Goal: Information Seeking & Learning: Learn about a topic

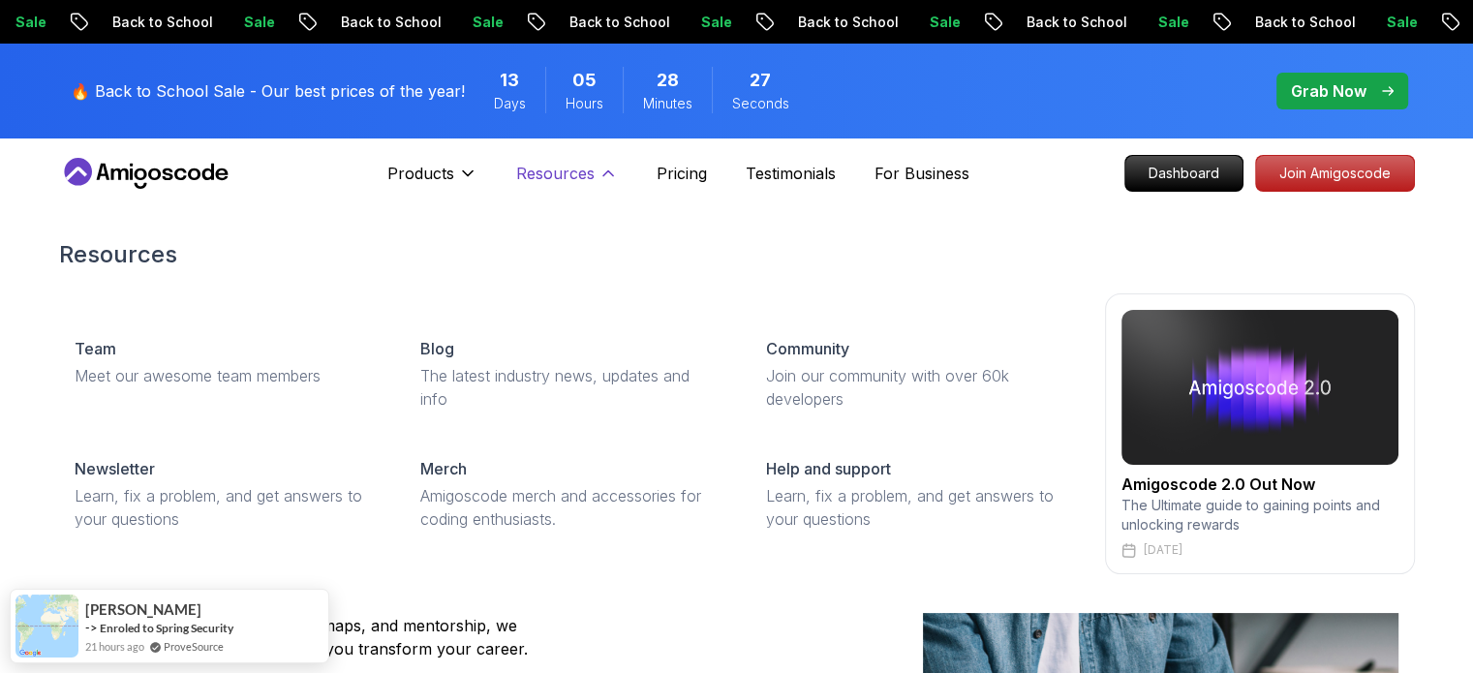
click at [581, 176] on p "Resources" at bounding box center [555, 173] width 78 height 23
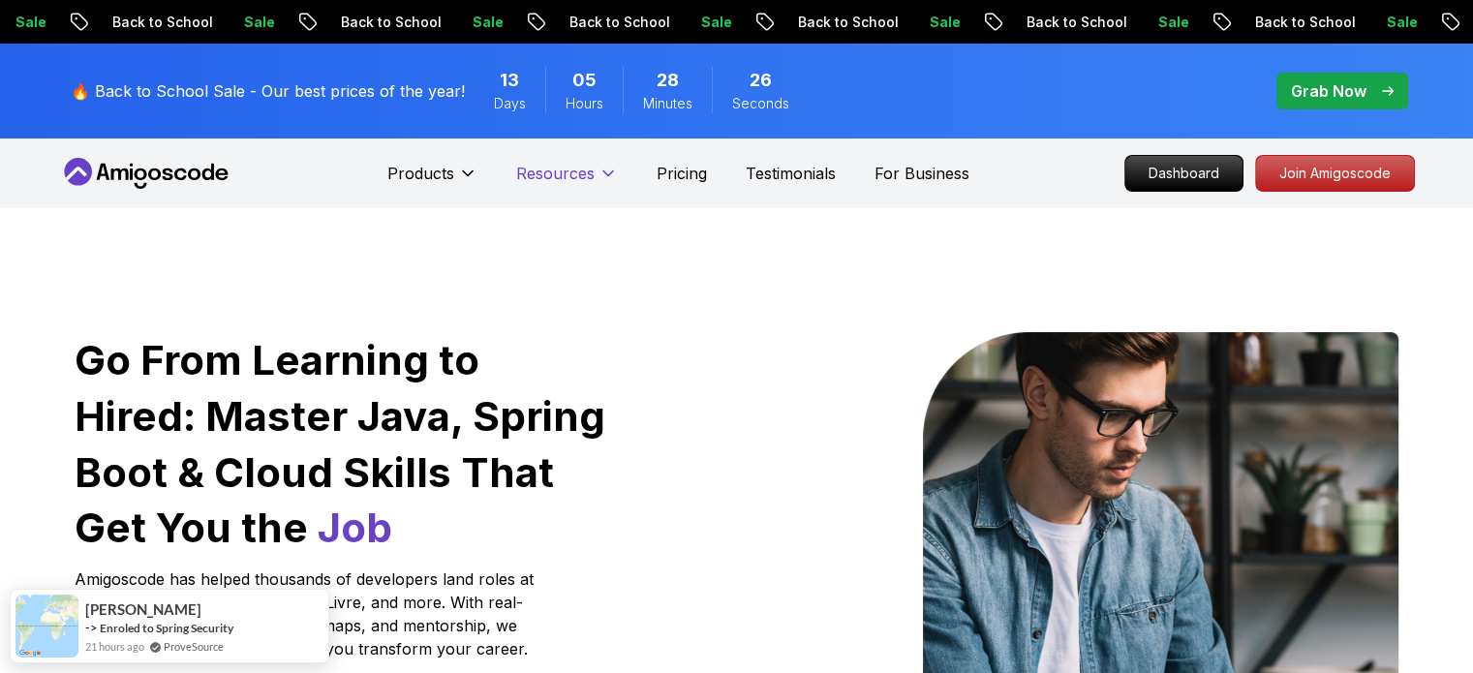
click at [581, 176] on p "Resources" at bounding box center [555, 173] width 78 height 23
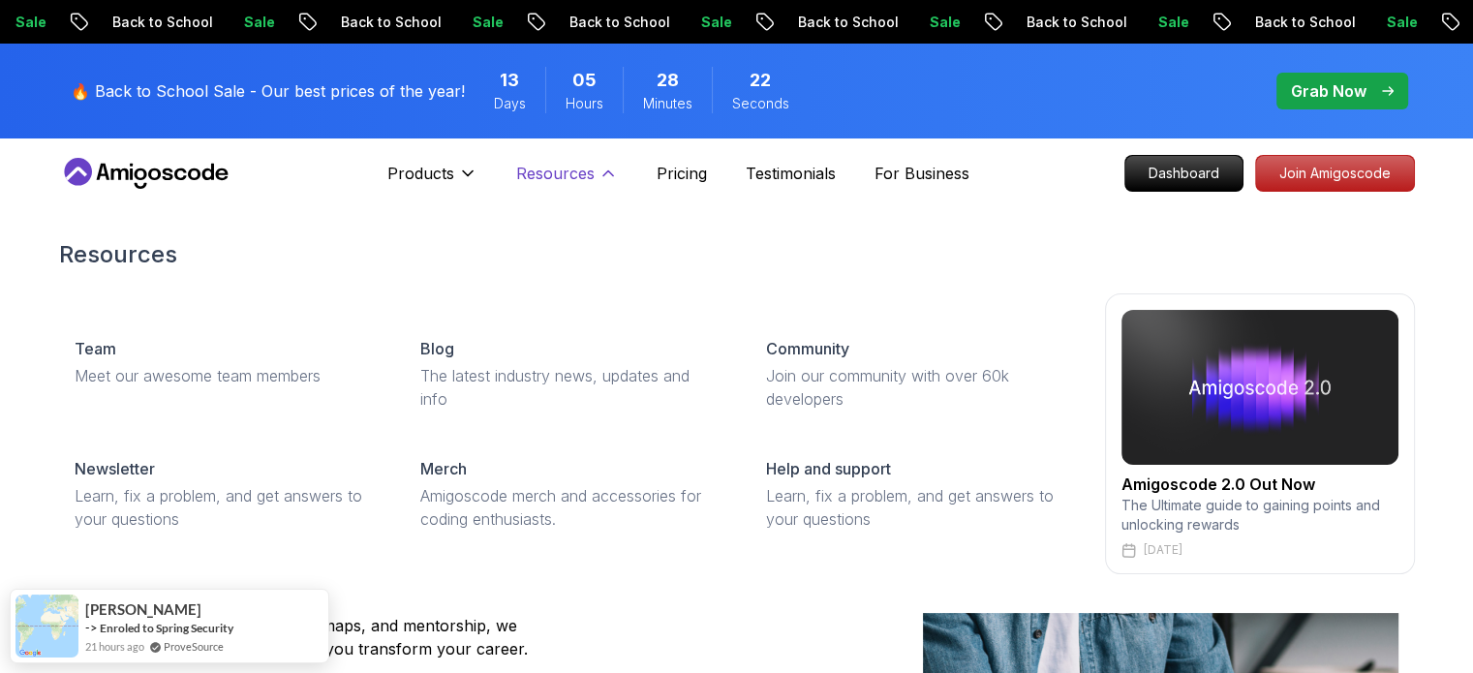
click at [581, 176] on p "Resources" at bounding box center [555, 173] width 78 height 23
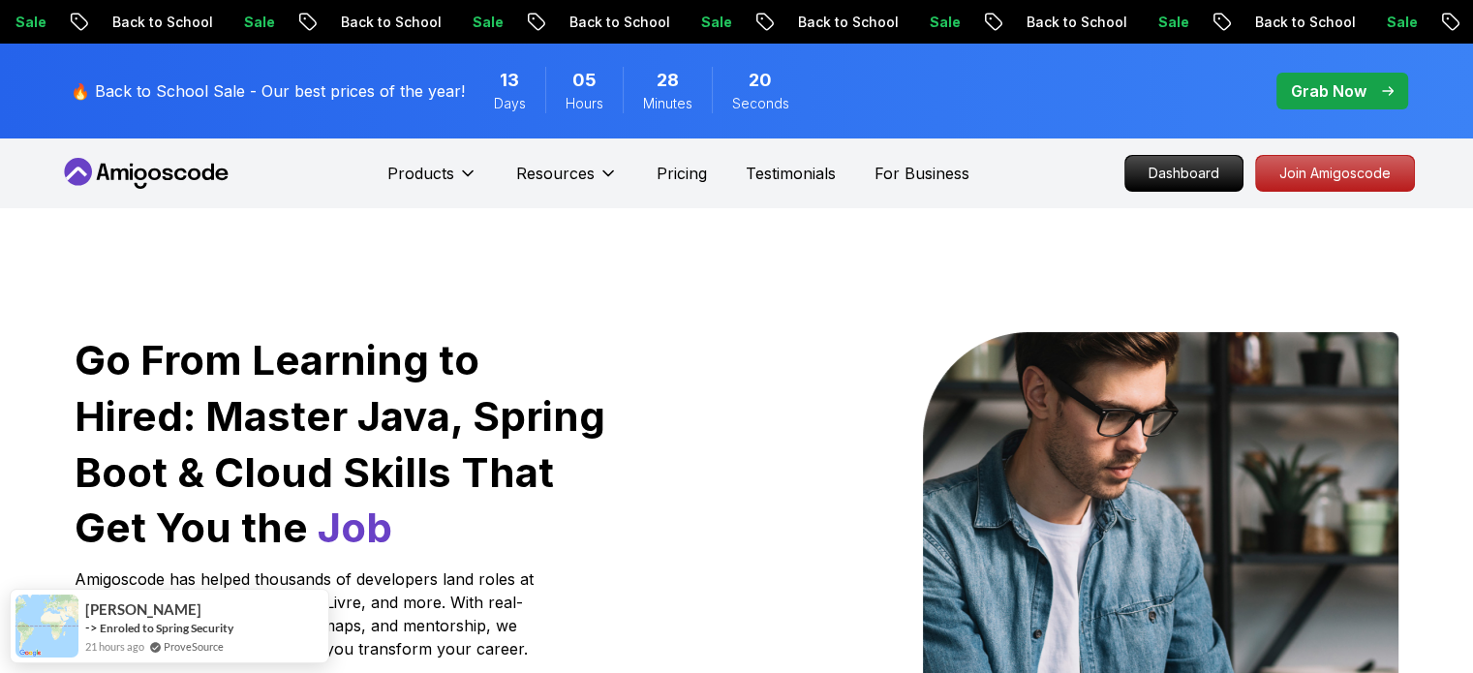
click at [1333, 93] on p "Grab Now" at bounding box center [1329, 90] width 76 height 23
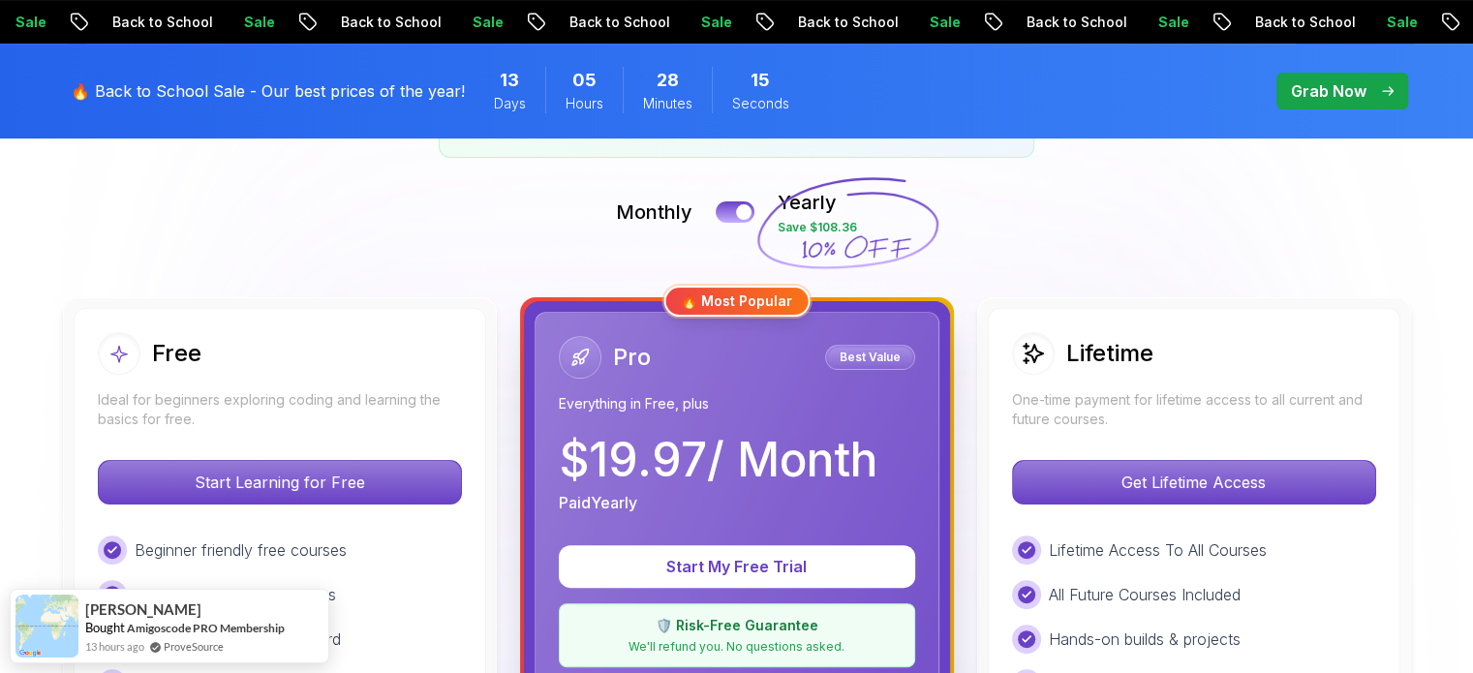
scroll to position [422, 0]
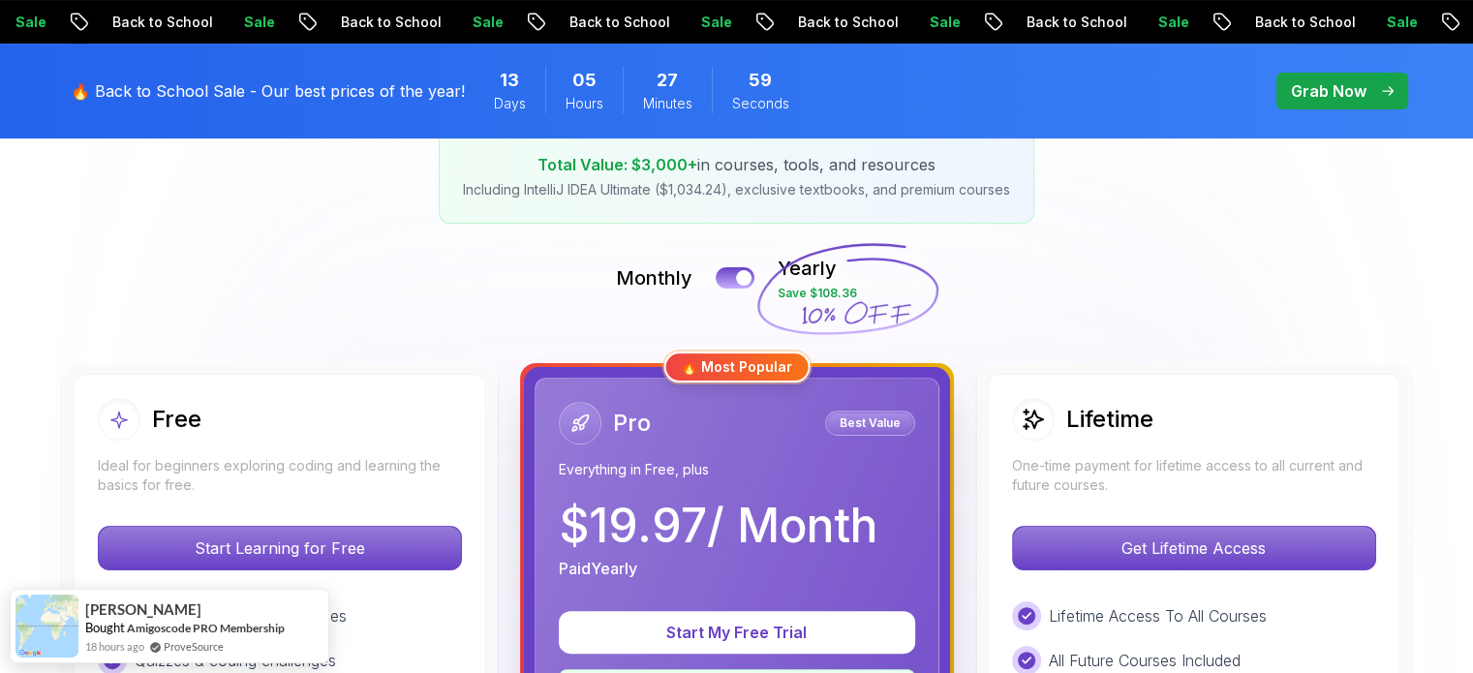
scroll to position [322, 0]
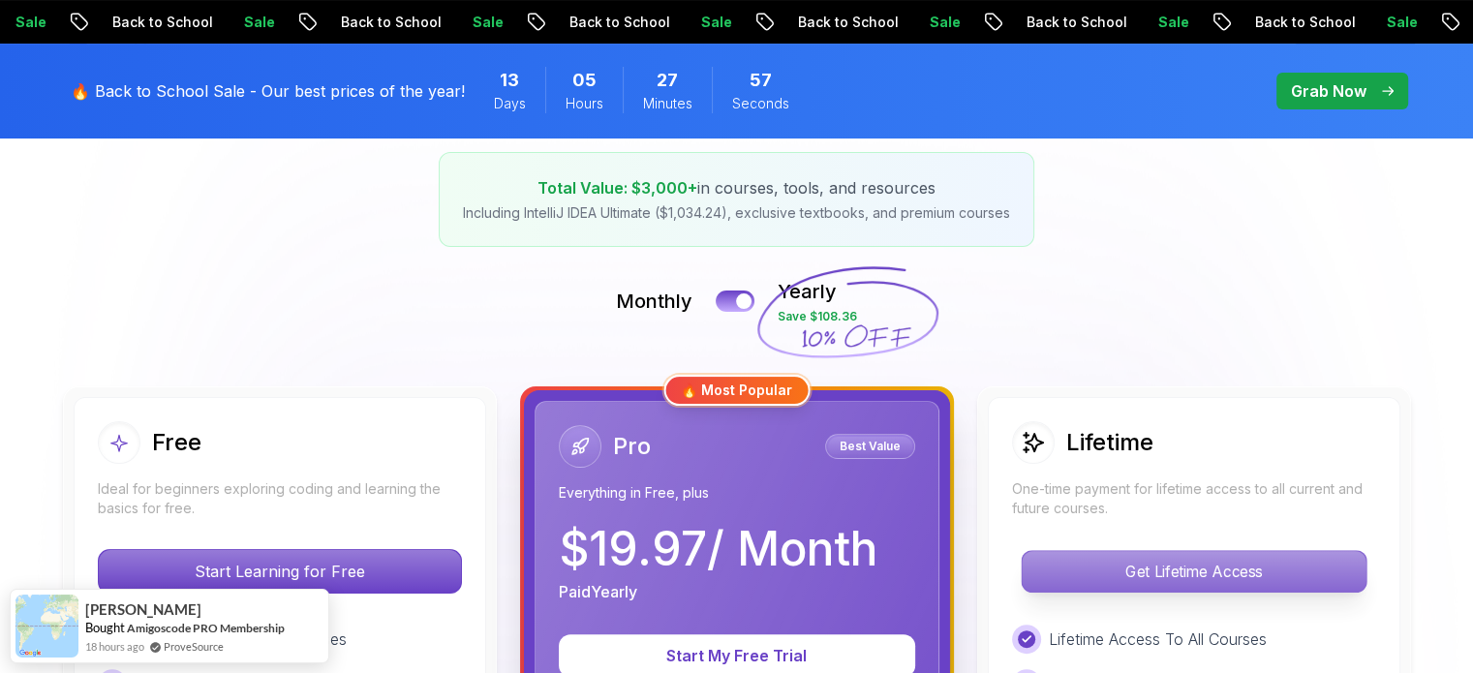
click at [1154, 563] on p "Get Lifetime Access" at bounding box center [1194, 571] width 344 height 41
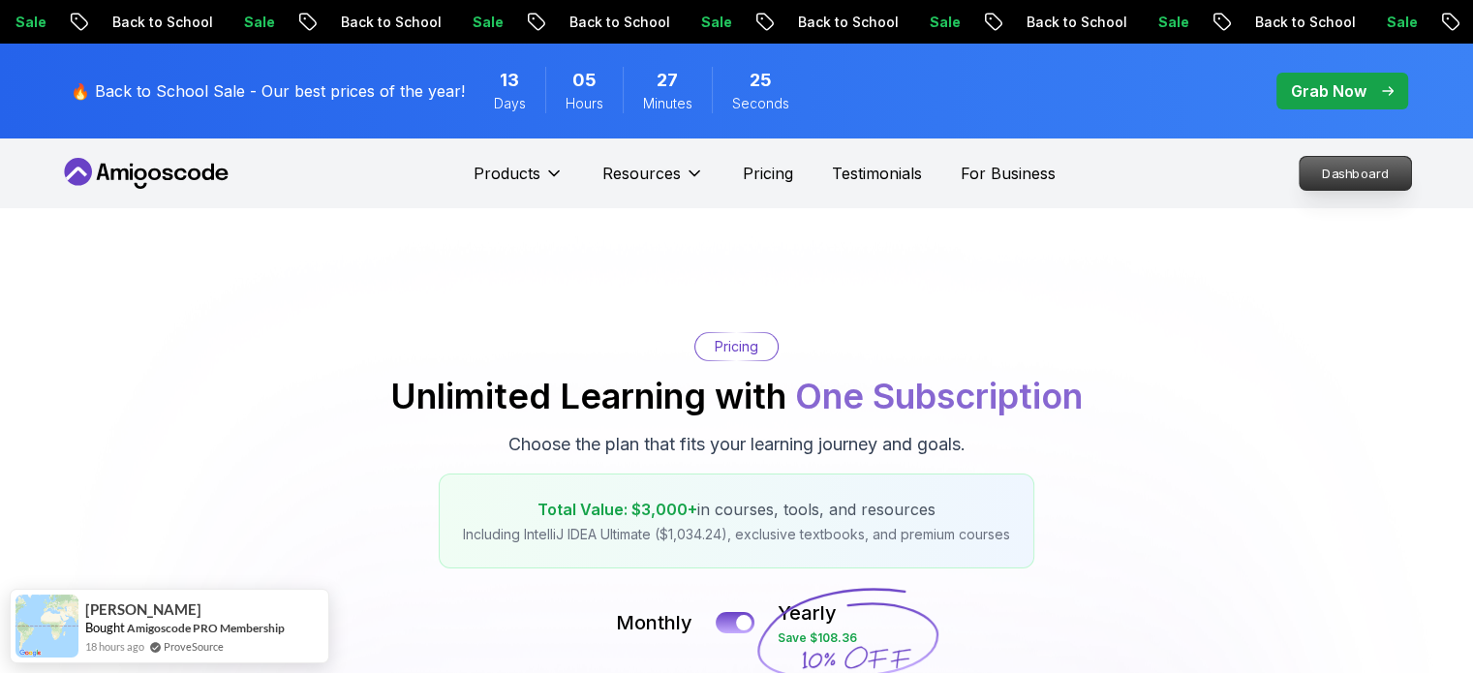
click at [1341, 170] on p "Dashboard" at bounding box center [1355, 173] width 111 height 33
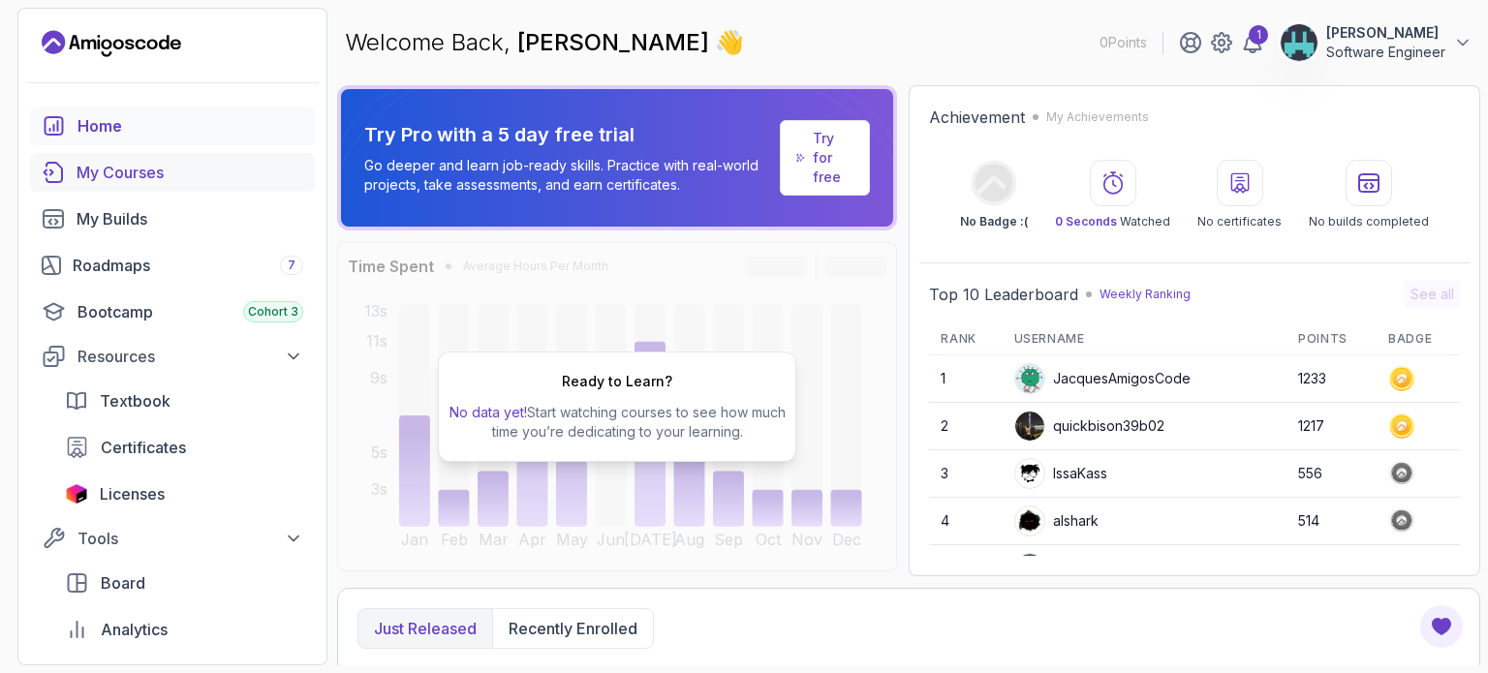
click at [120, 175] on div "My Courses" at bounding box center [190, 172] width 227 height 23
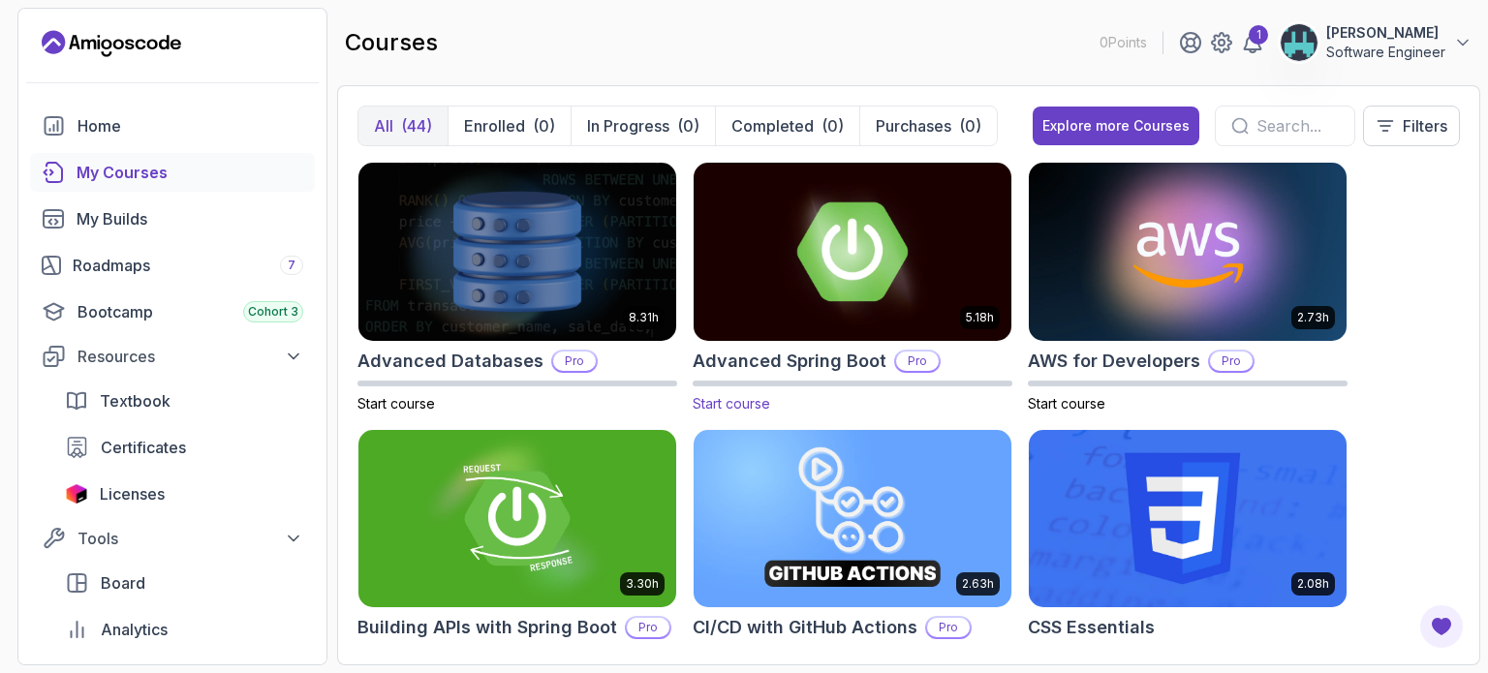
click at [840, 269] on img at bounding box center [852, 251] width 333 height 187
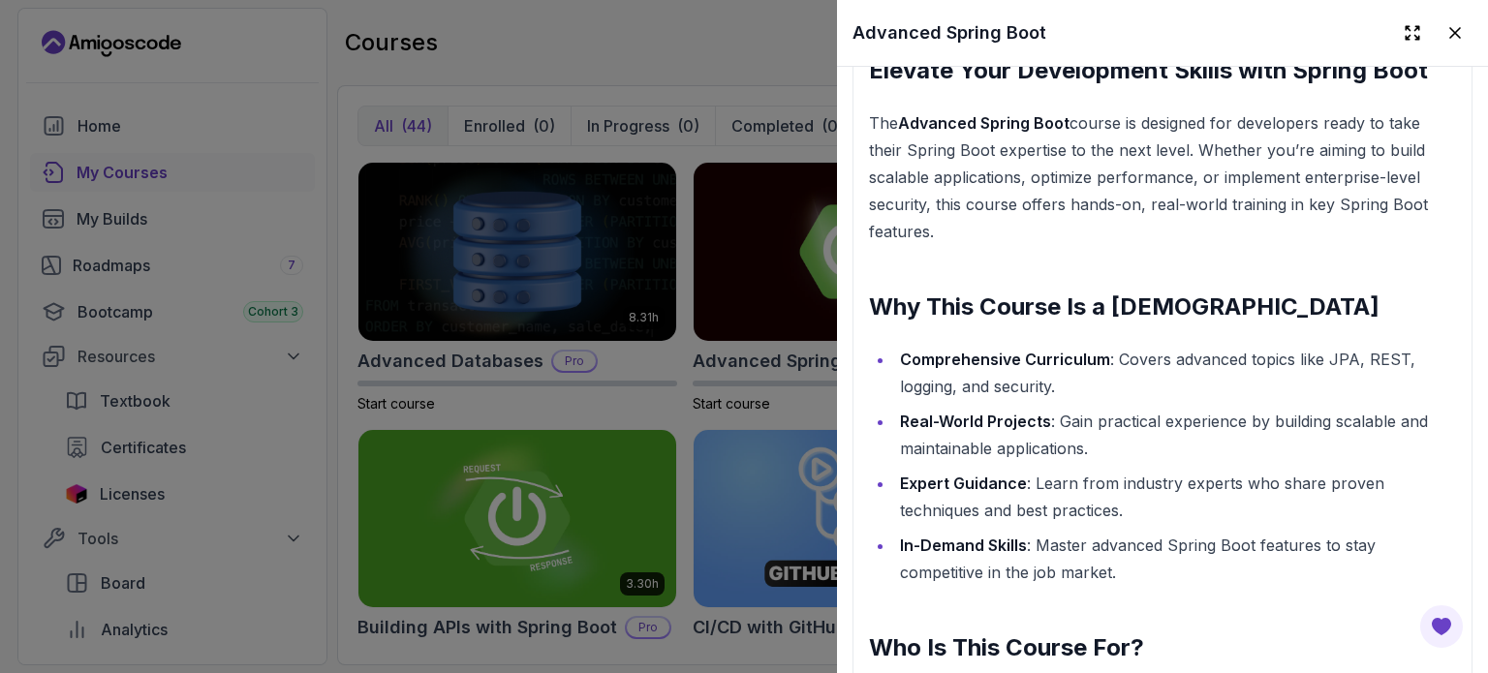
scroll to position [2076, 0]
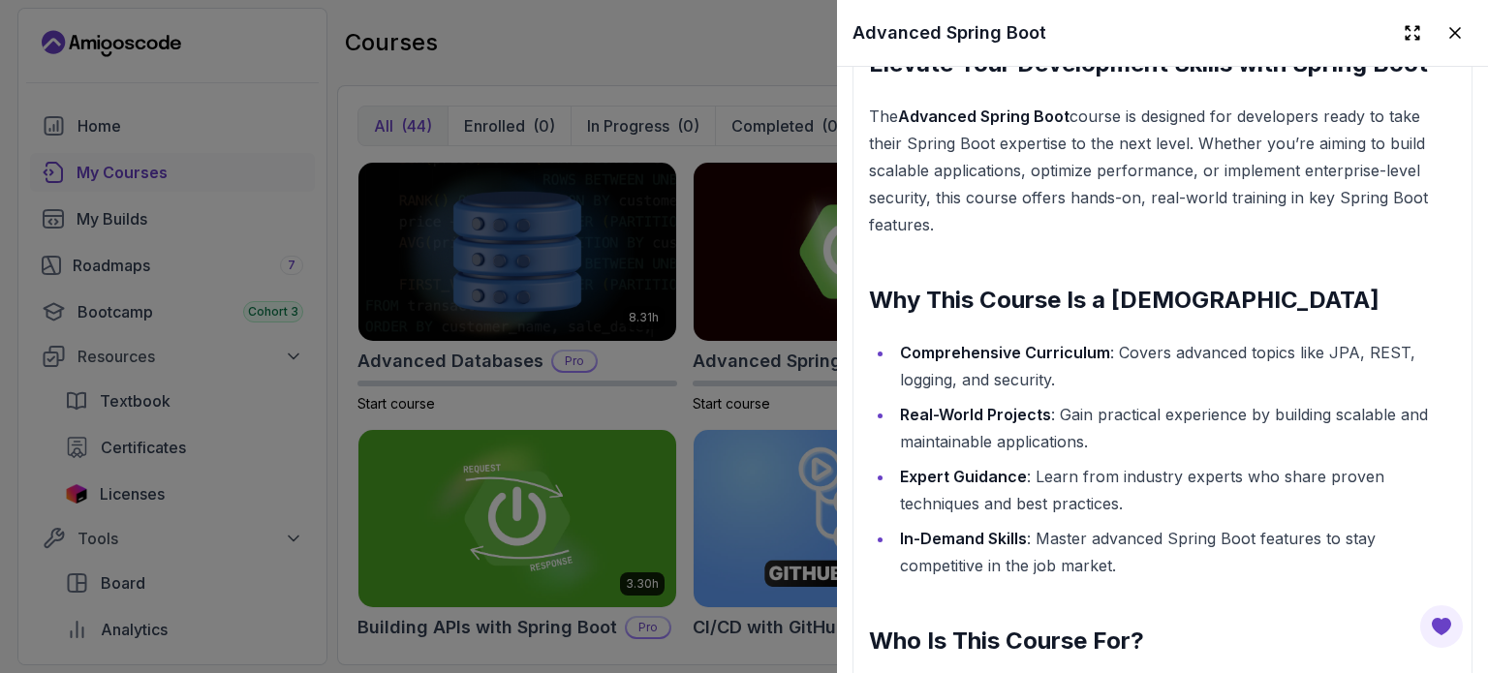
click at [733, 91] on div at bounding box center [744, 336] width 1488 height 673
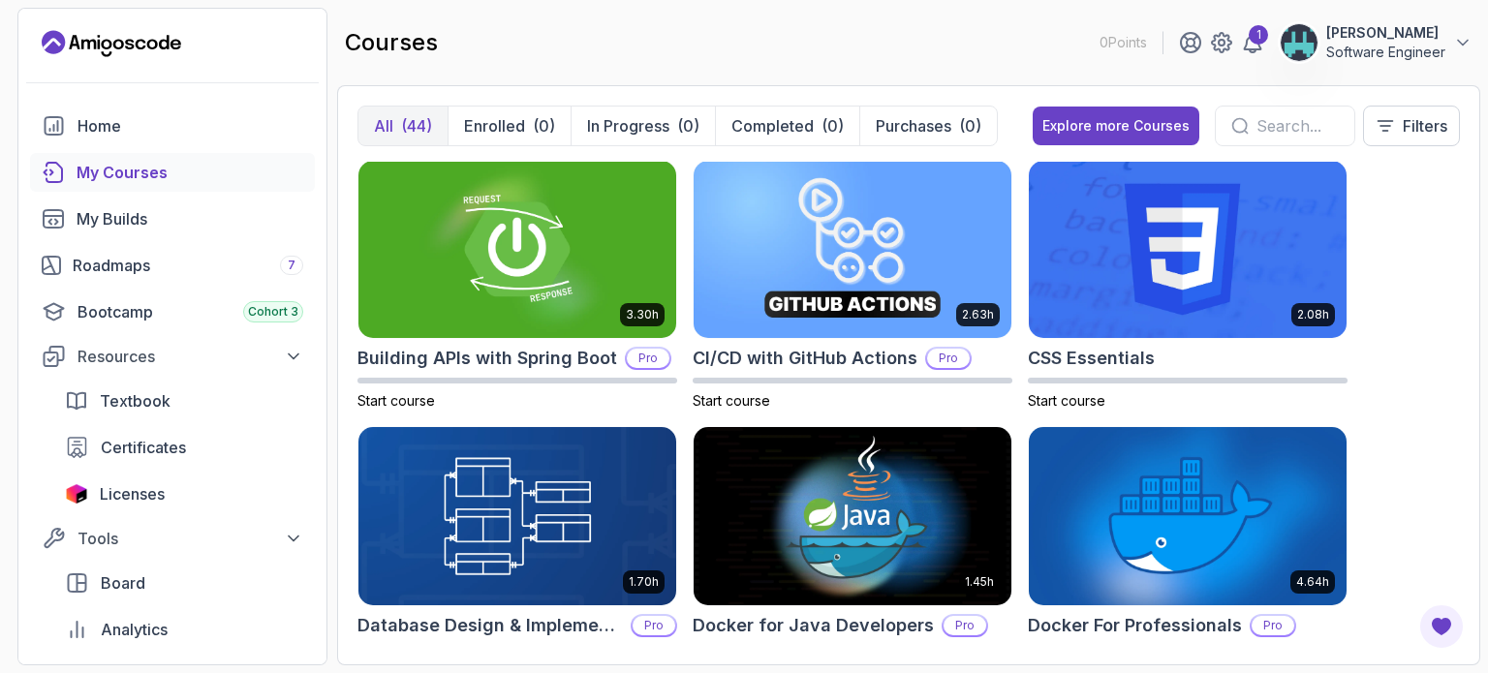
scroll to position [0, 0]
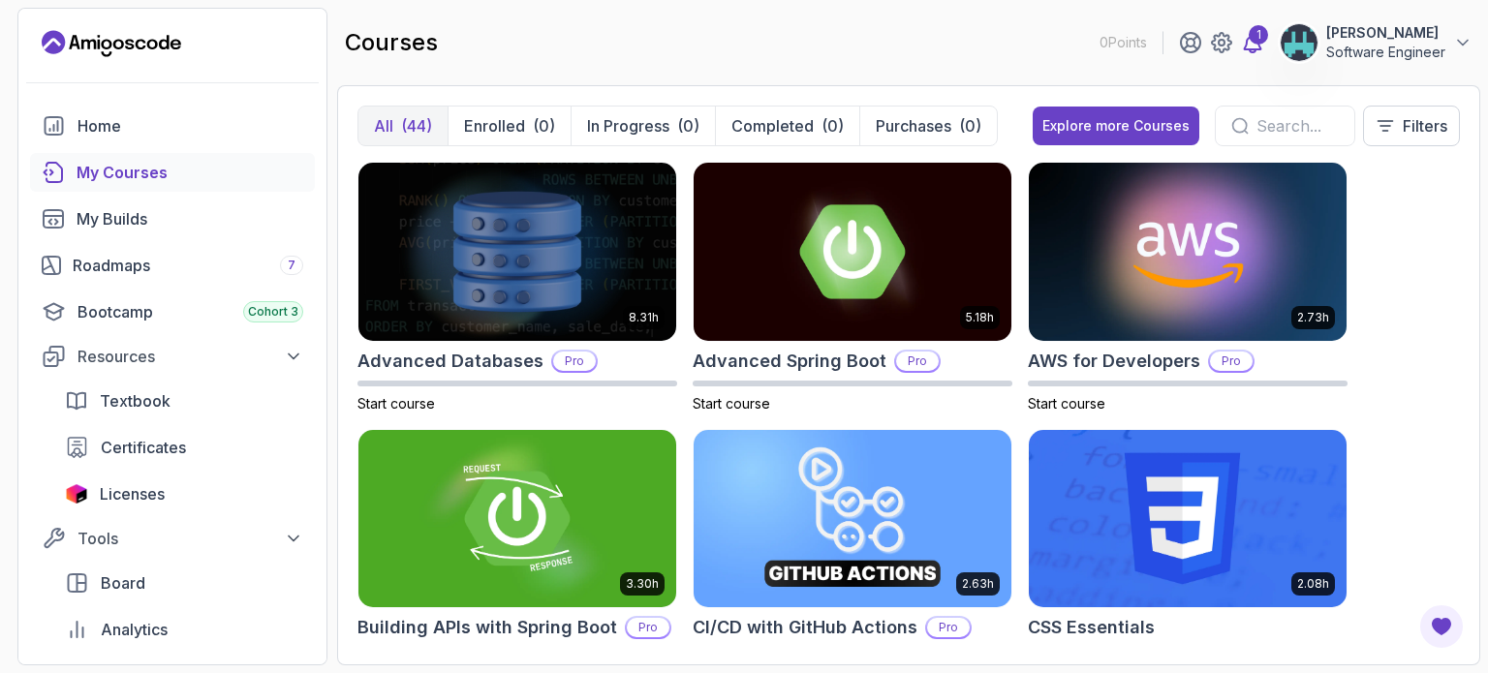
click at [1249, 42] on div "1" at bounding box center [1258, 34] width 19 height 19
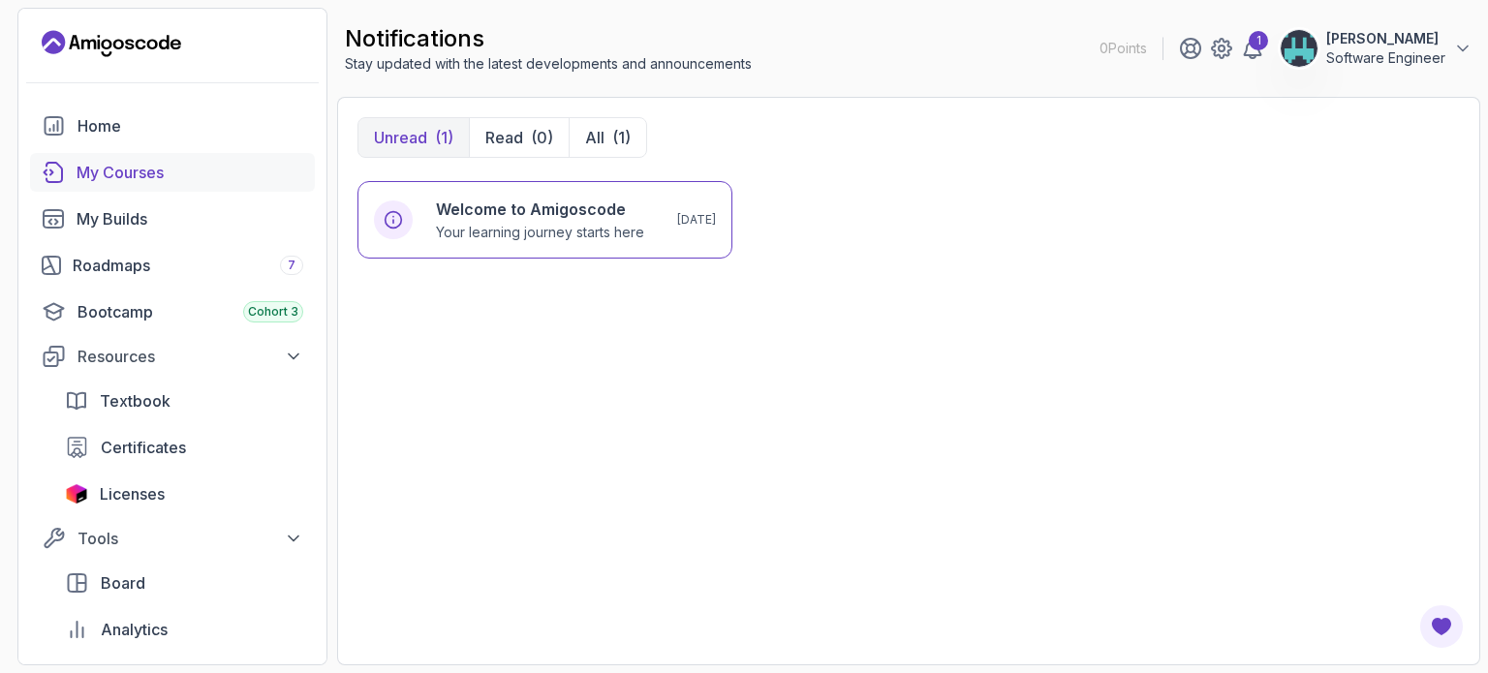
click at [114, 171] on div "My Courses" at bounding box center [190, 172] width 227 height 23
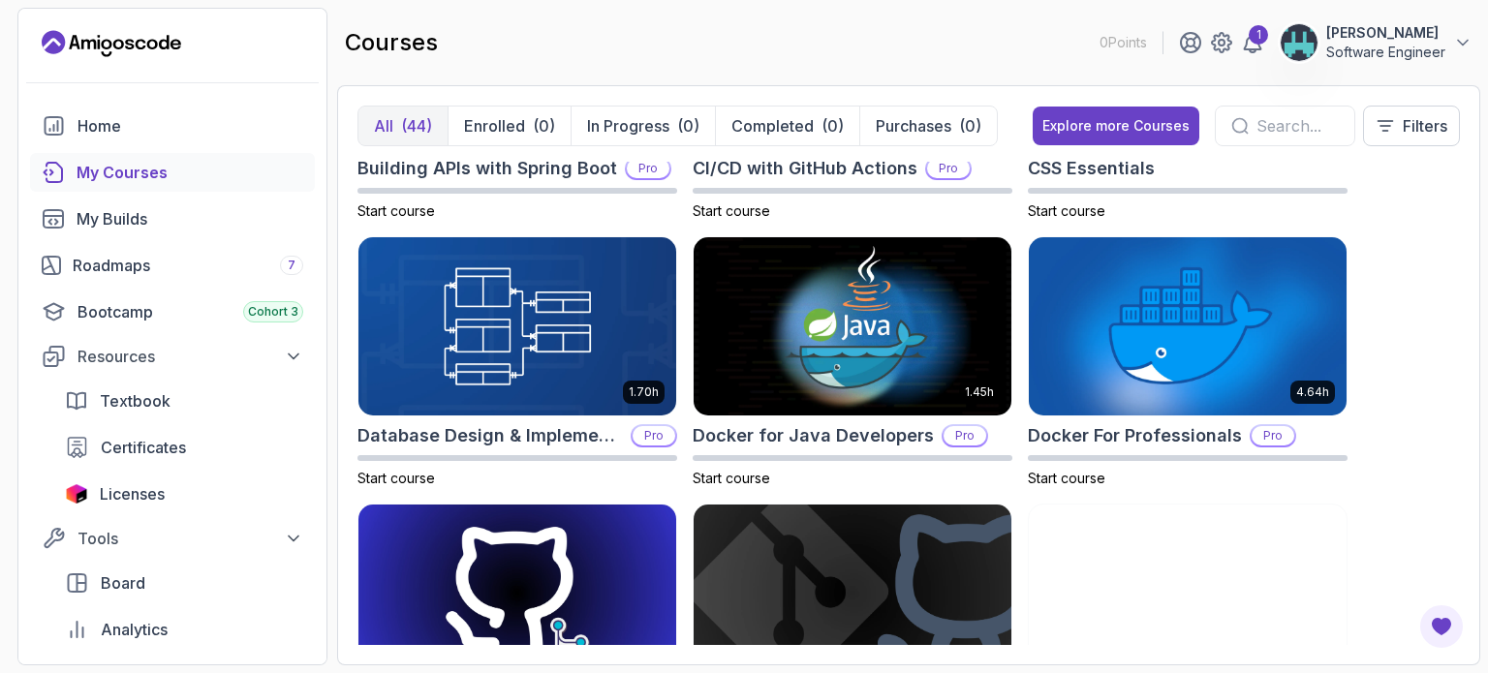
scroll to position [460, 0]
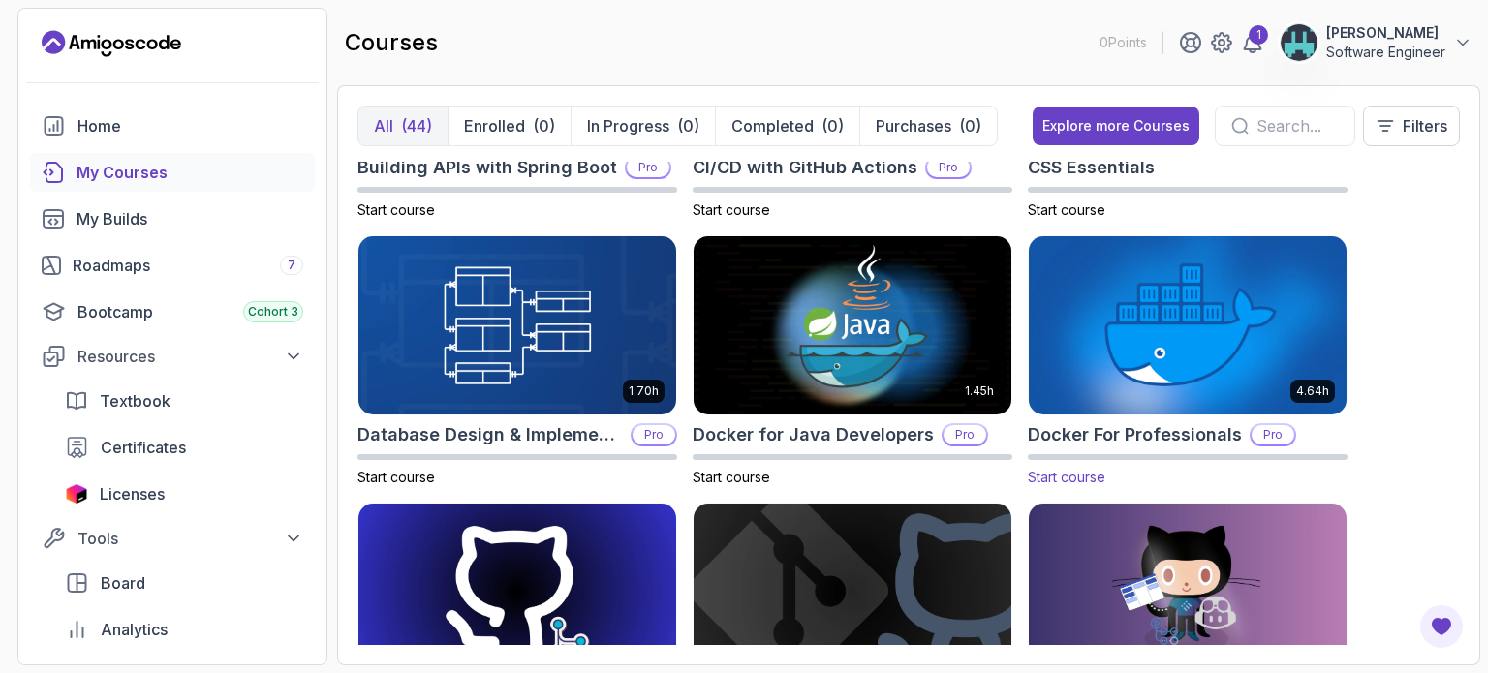
click at [1203, 305] on img at bounding box center [1187, 325] width 333 height 187
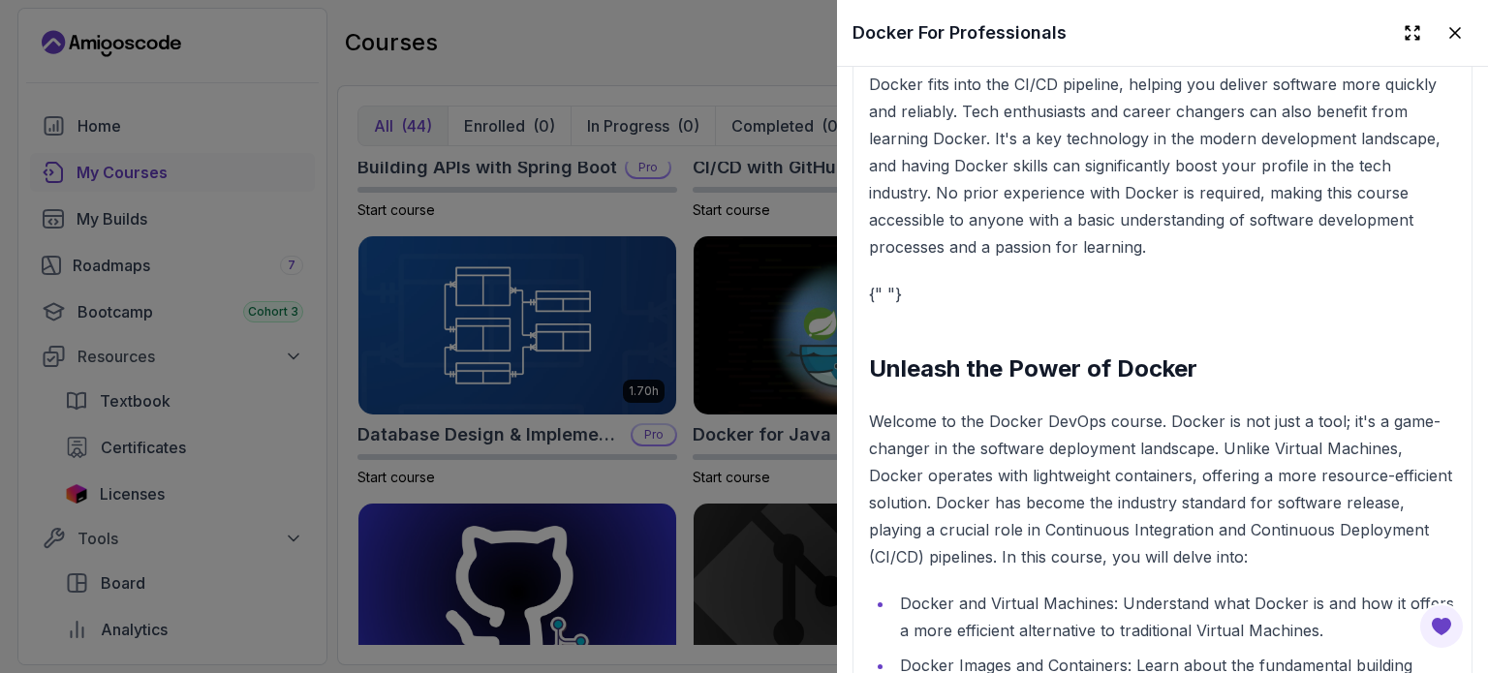
scroll to position [2836, 0]
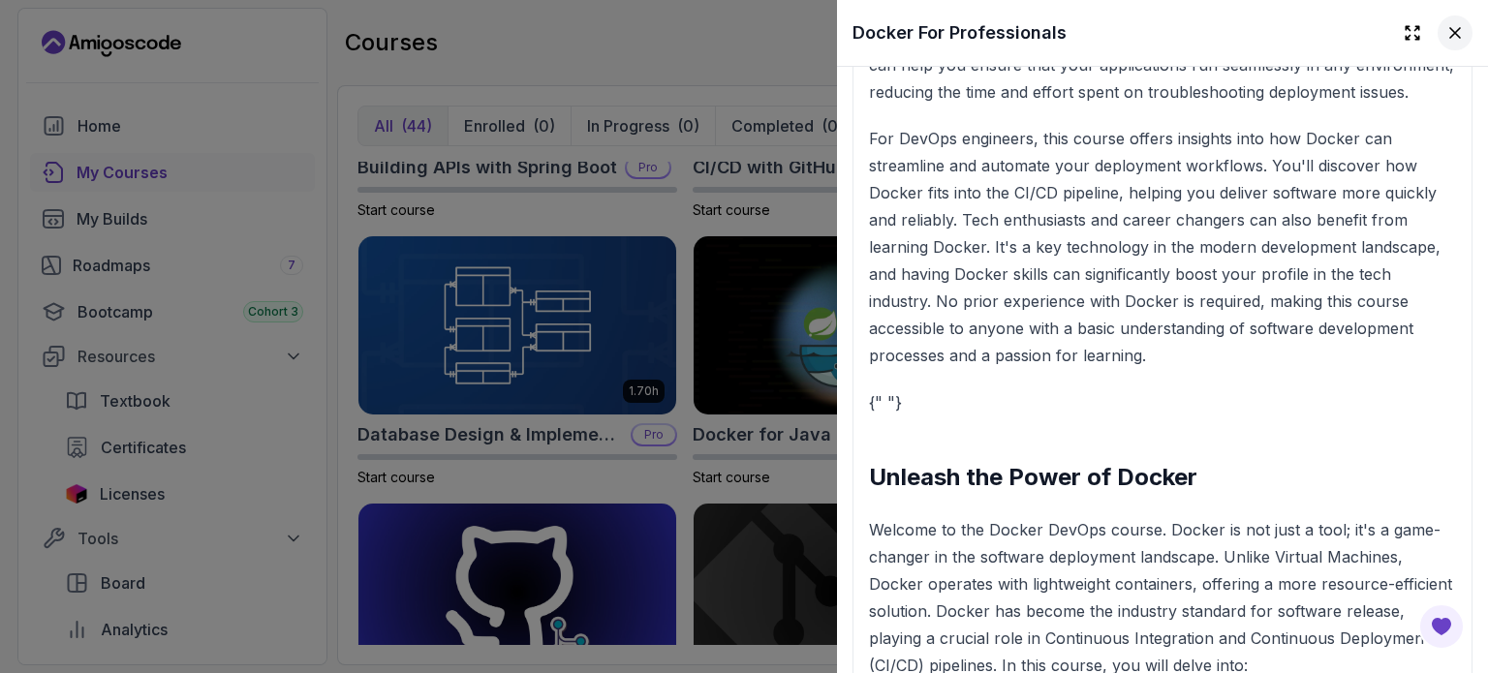
click at [1445, 39] on icon at bounding box center [1454, 32] width 19 height 19
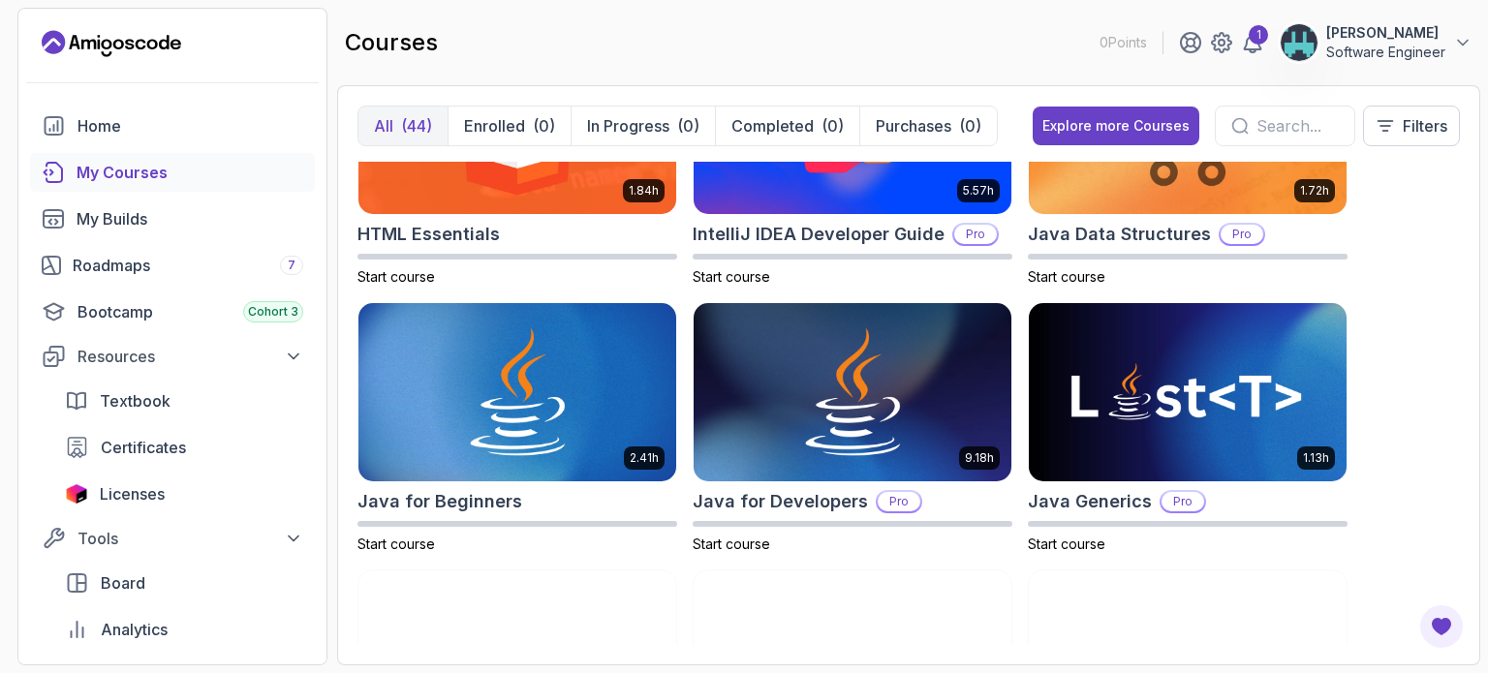
scroll to position [0, 0]
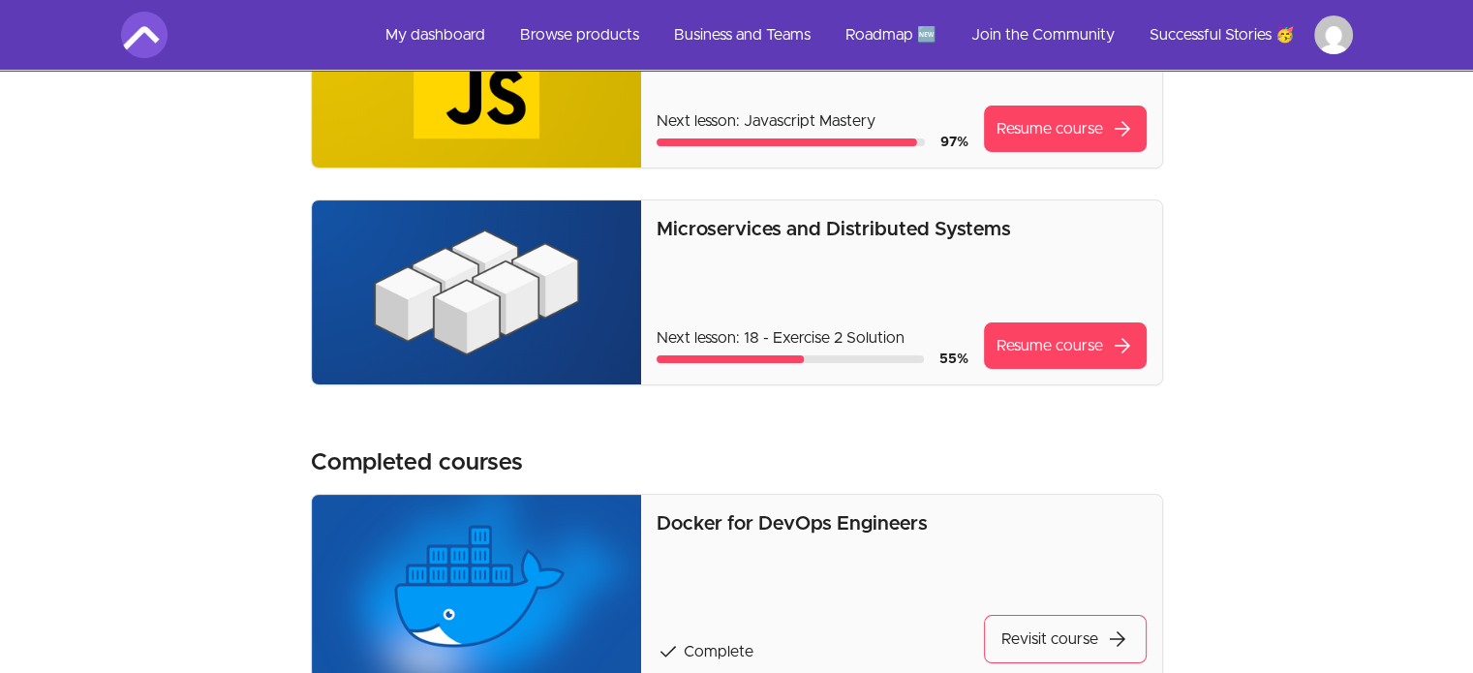
scroll to position [240, 0]
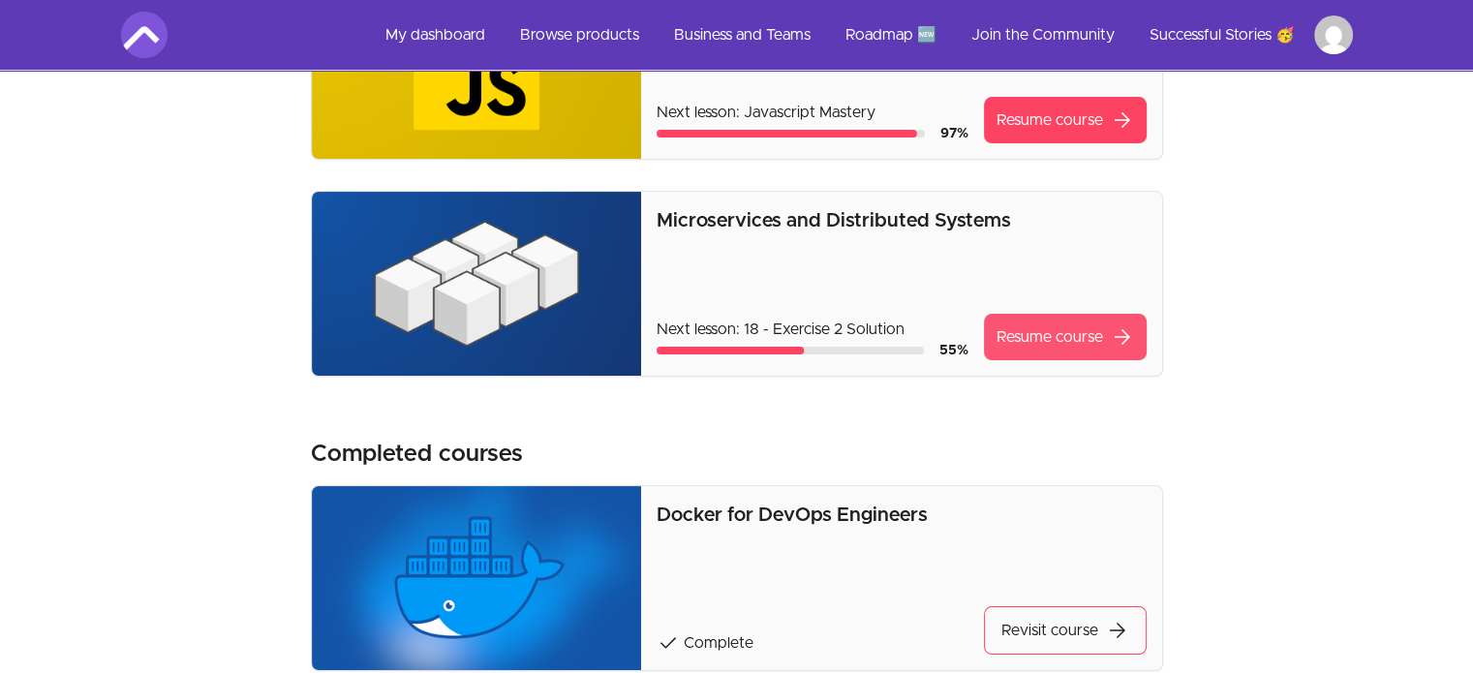
click at [1036, 344] on link "Resume course arrow_forward" at bounding box center [1065, 337] width 163 height 46
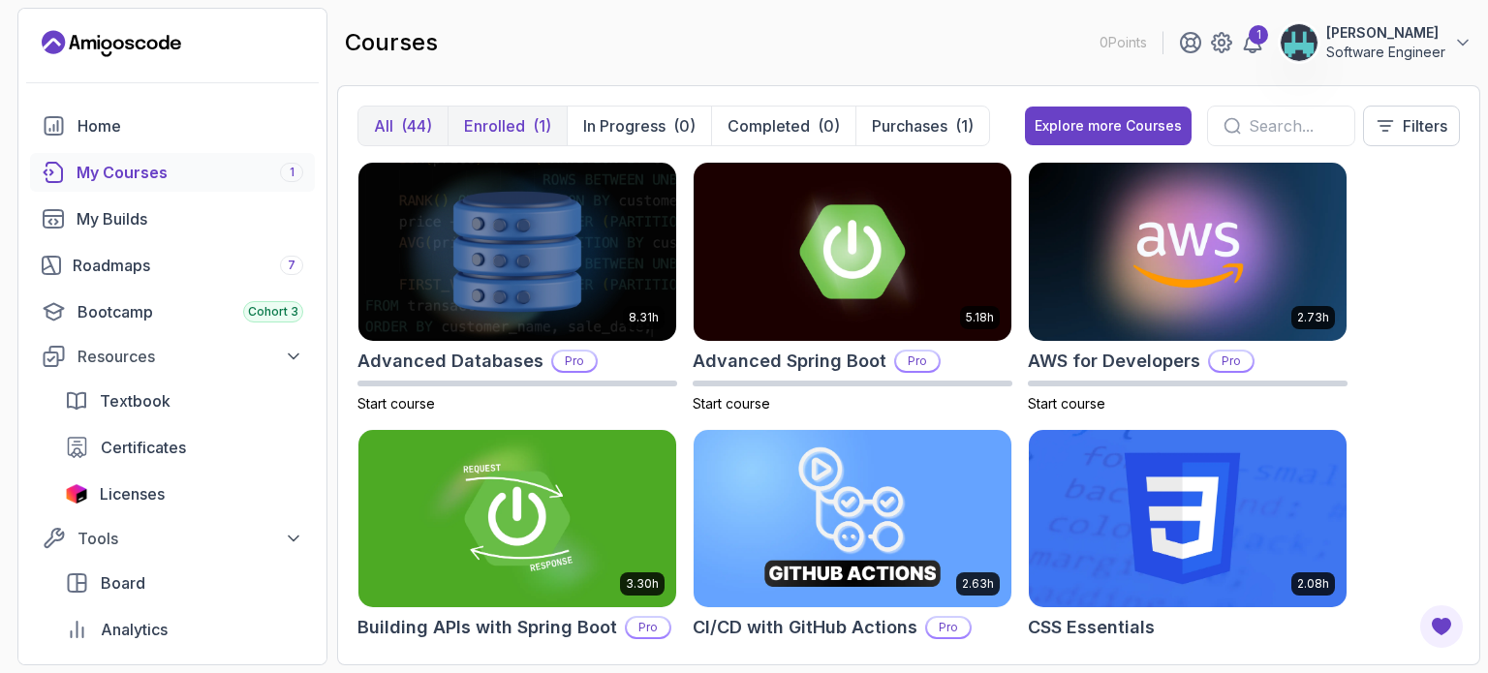
click at [507, 127] on p "Enrolled" at bounding box center [494, 125] width 61 height 23
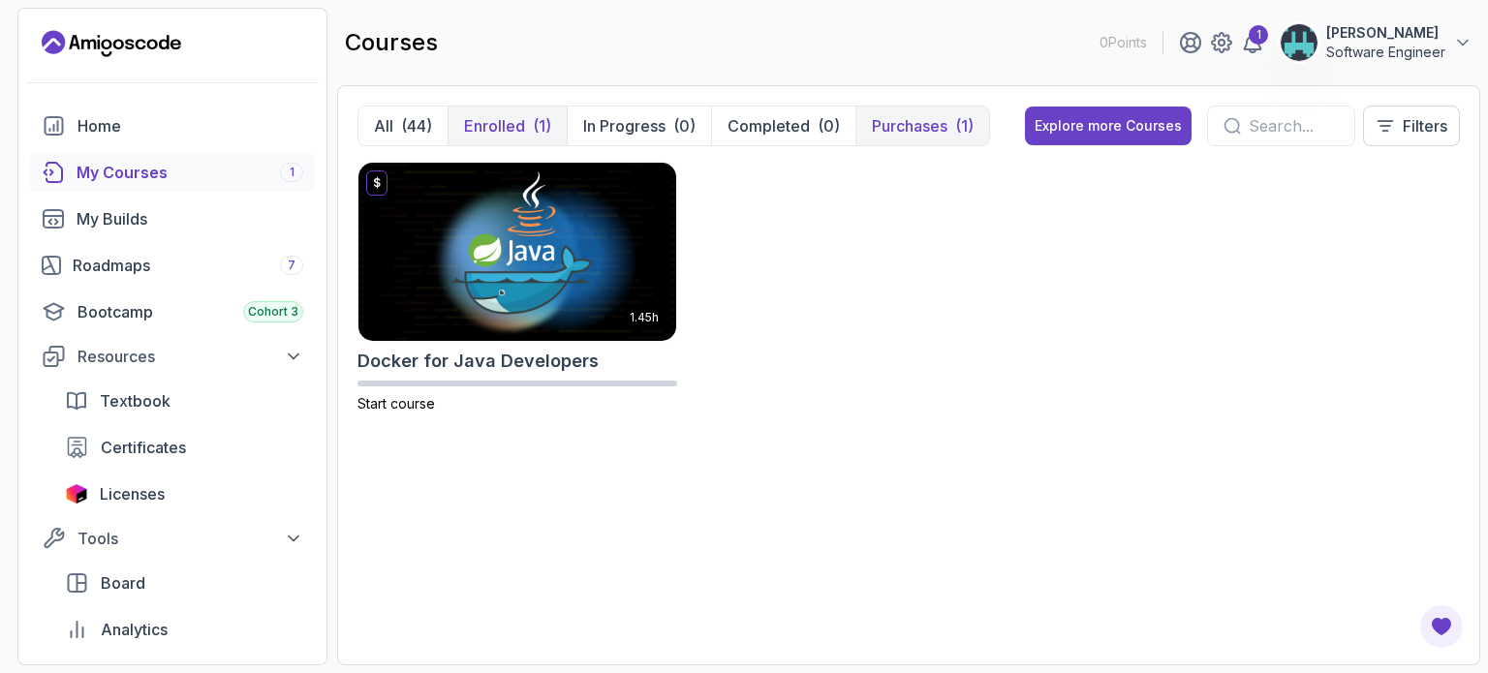
click at [898, 122] on p "Purchases" at bounding box center [910, 125] width 76 height 23
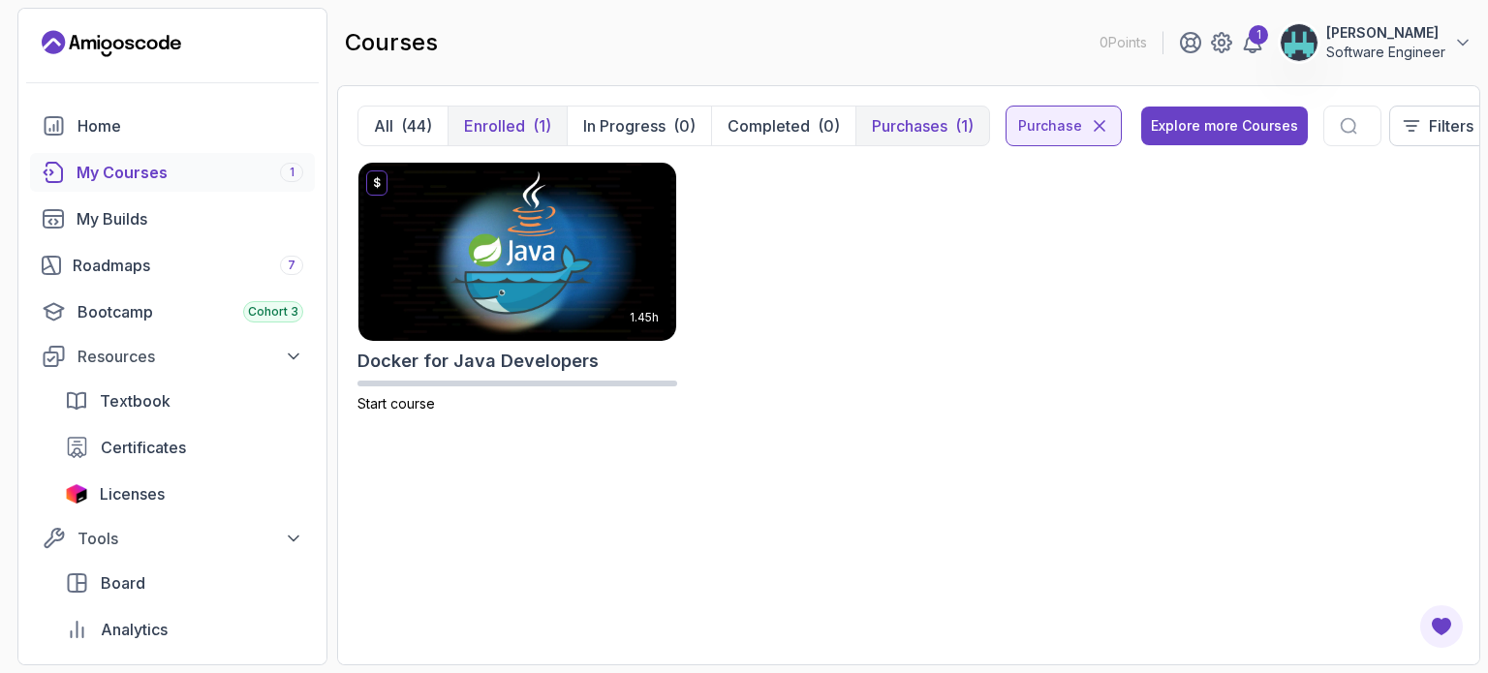
click at [515, 134] on p "Enrolled" at bounding box center [494, 125] width 61 height 23
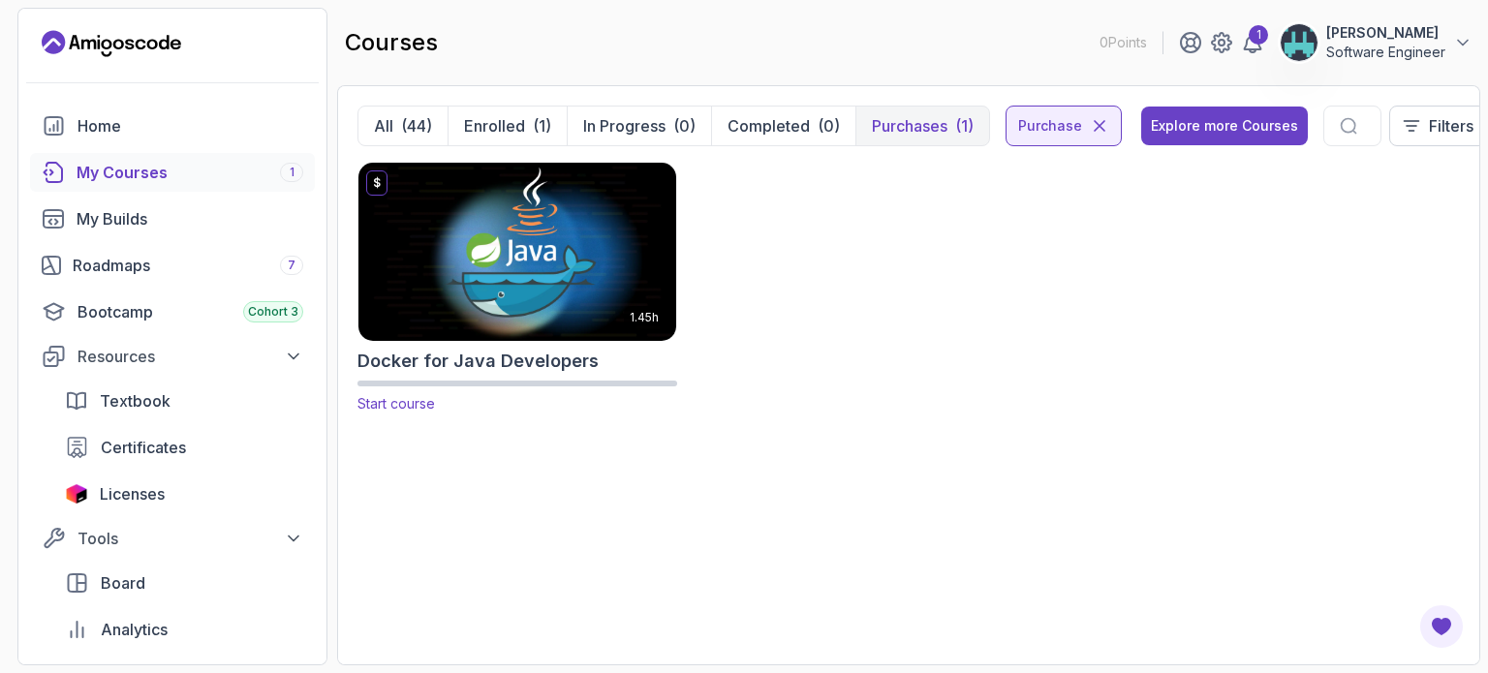
click at [464, 228] on img at bounding box center [517, 251] width 333 height 187
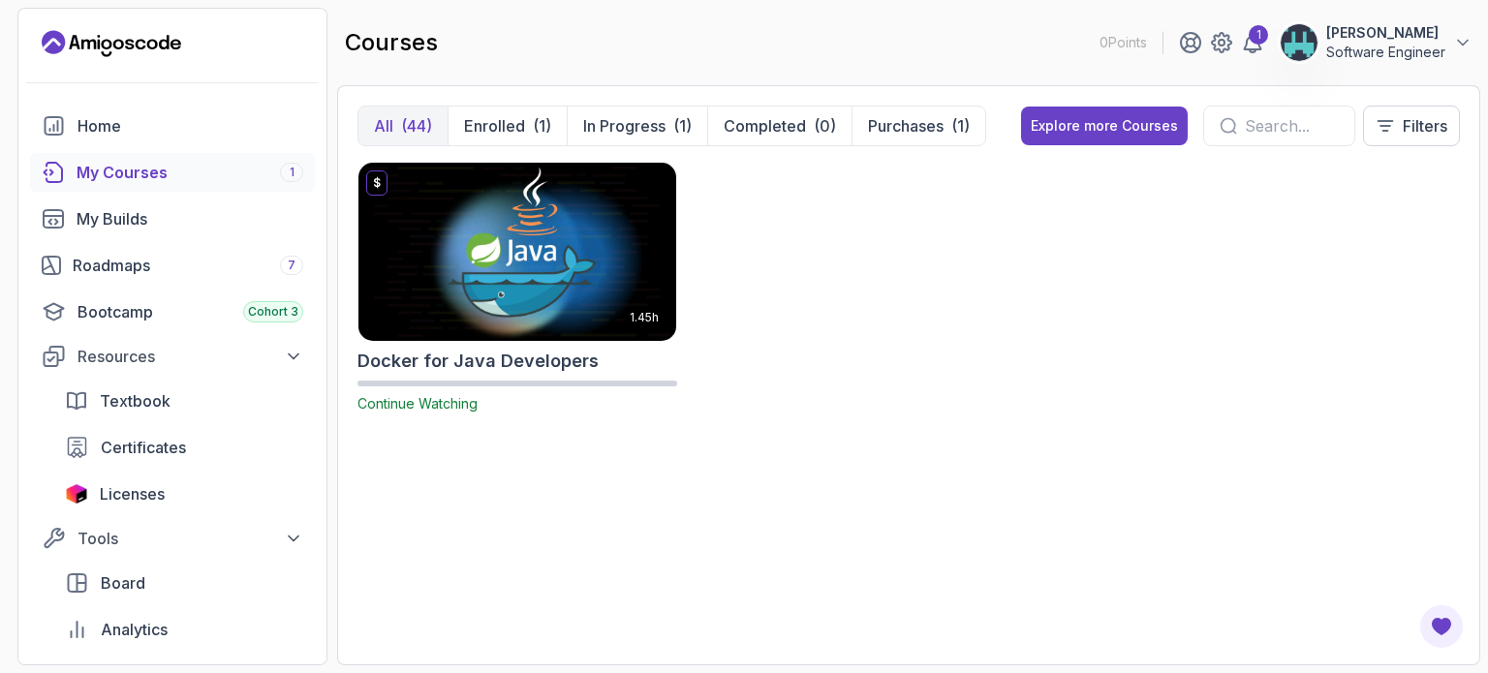
click at [505, 244] on img at bounding box center [517, 251] width 333 height 187
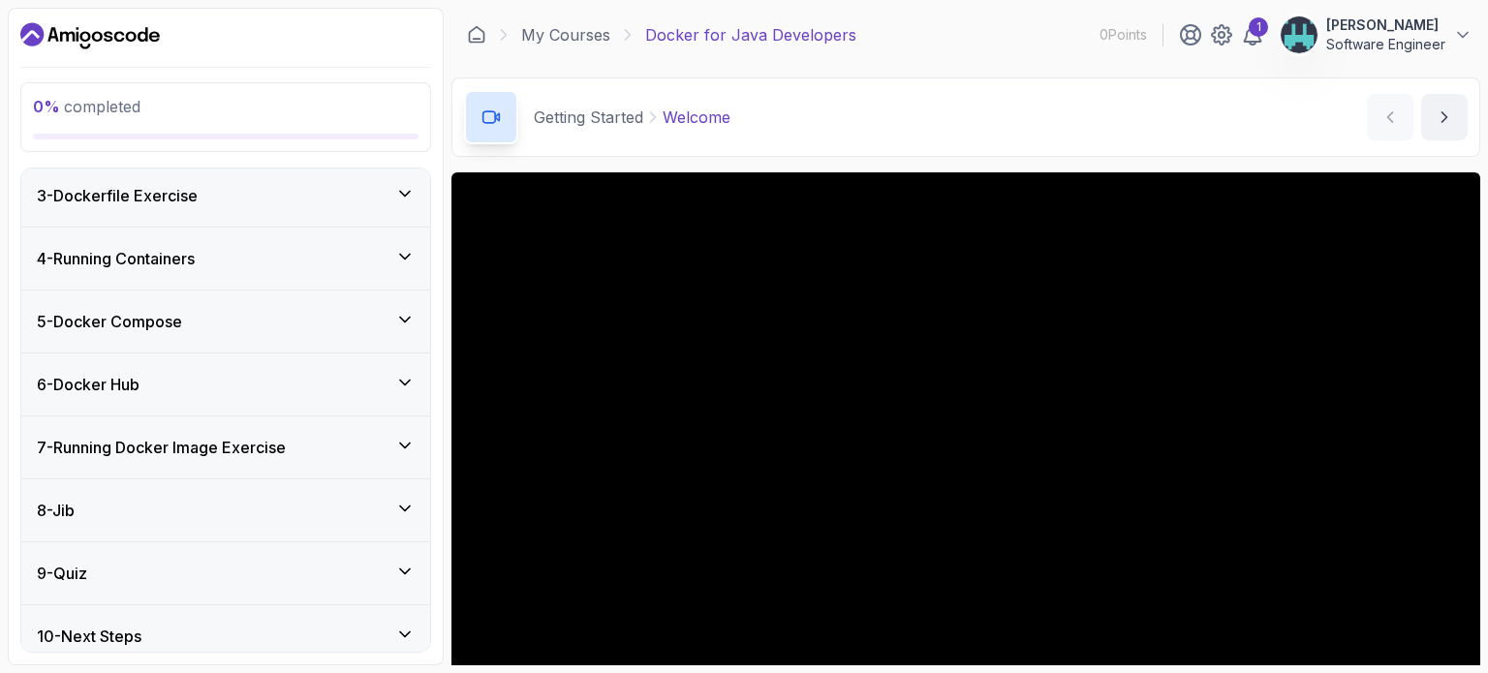
scroll to position [631, 0]
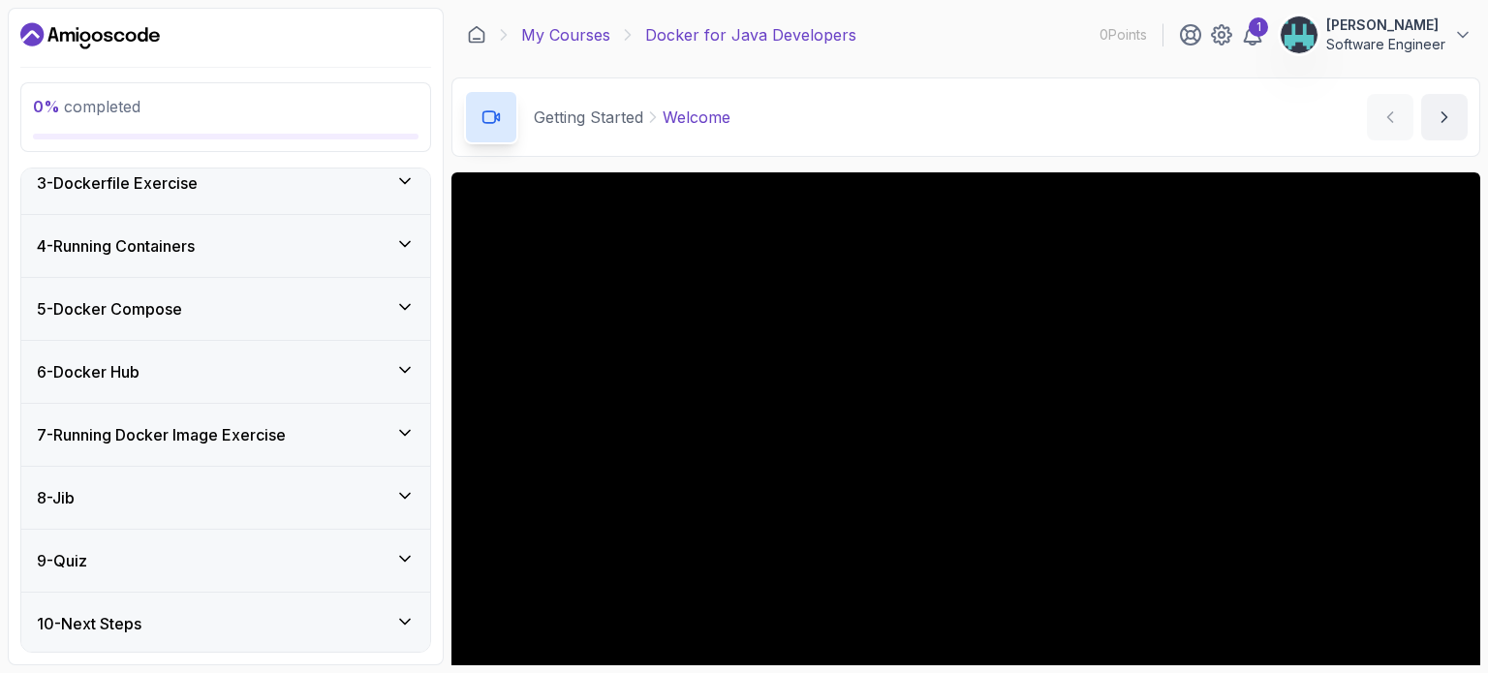
click at [562, 38] on link "My Courses" at bounding box center [565, 34] width 89 height 23
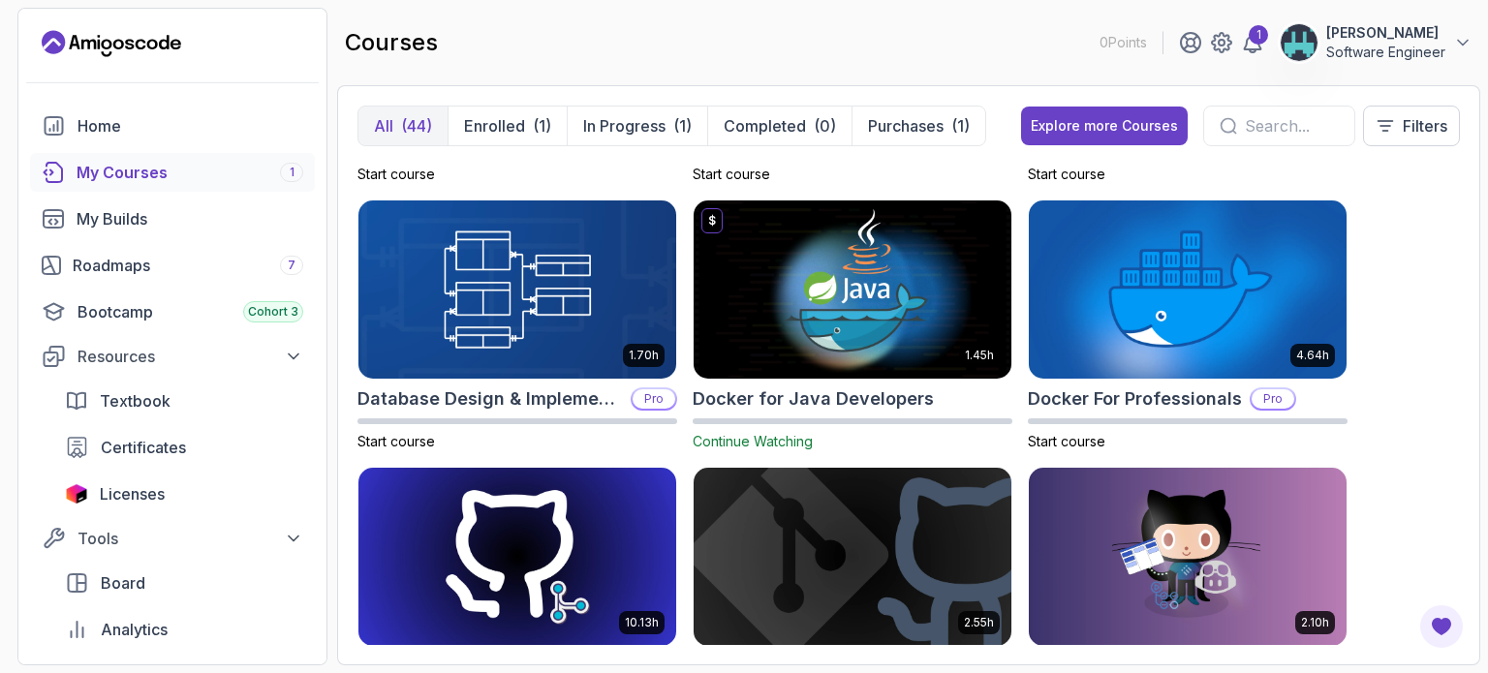
scroll to position [508, 0]
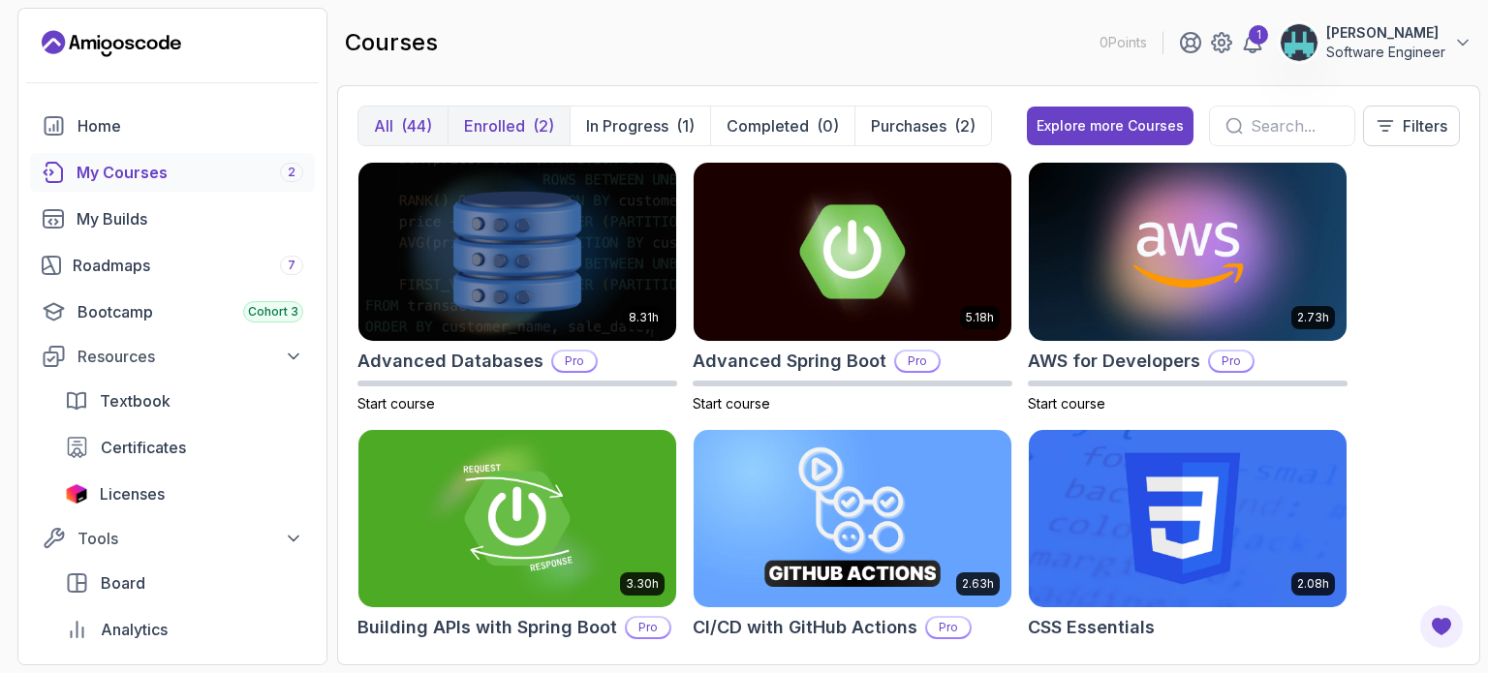
click at [513, 131] on p "Enrolled" at bounding box center [494, 125] width 61 height 23
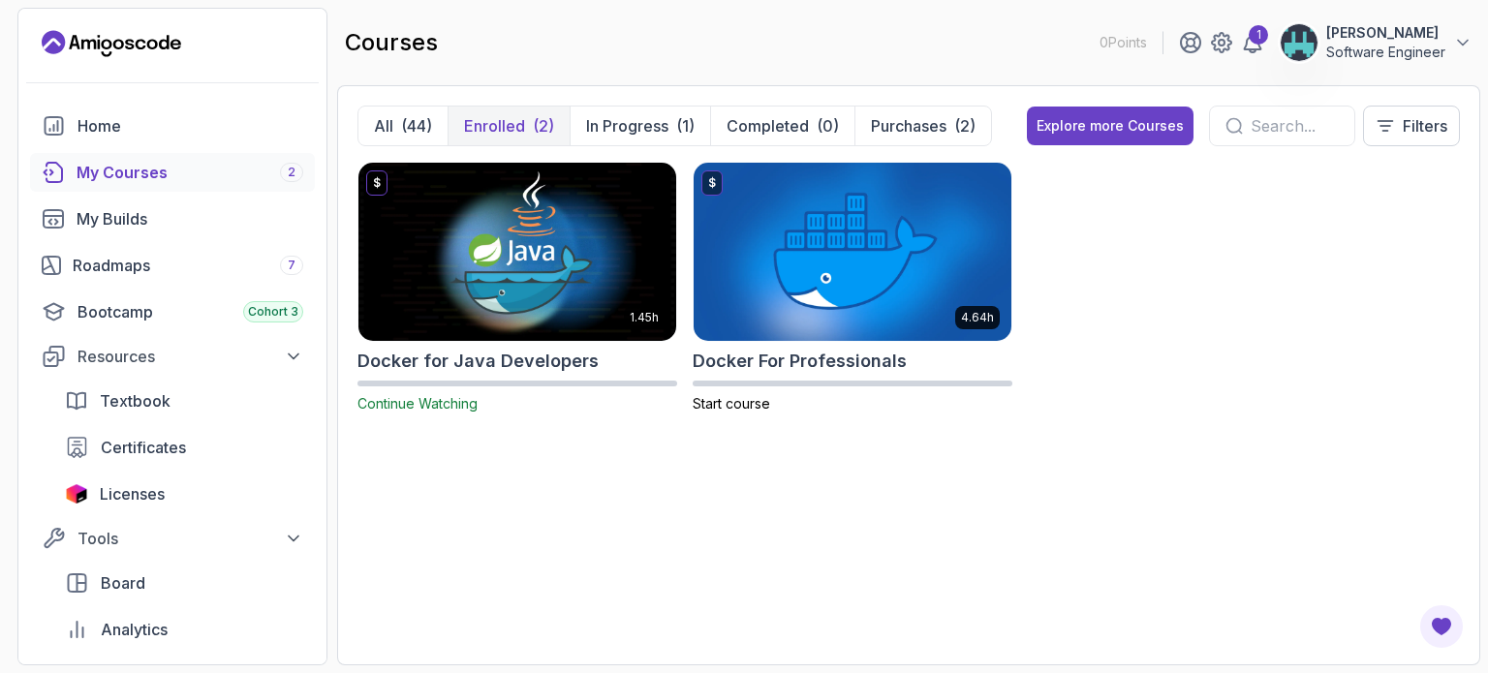
click at [1061, 246] on div "$ 1.45h Docker for Java Developers Continue Watching $ 4.64h Docker For Profess…" at bounding box center [908, 299] width 1102 height 275
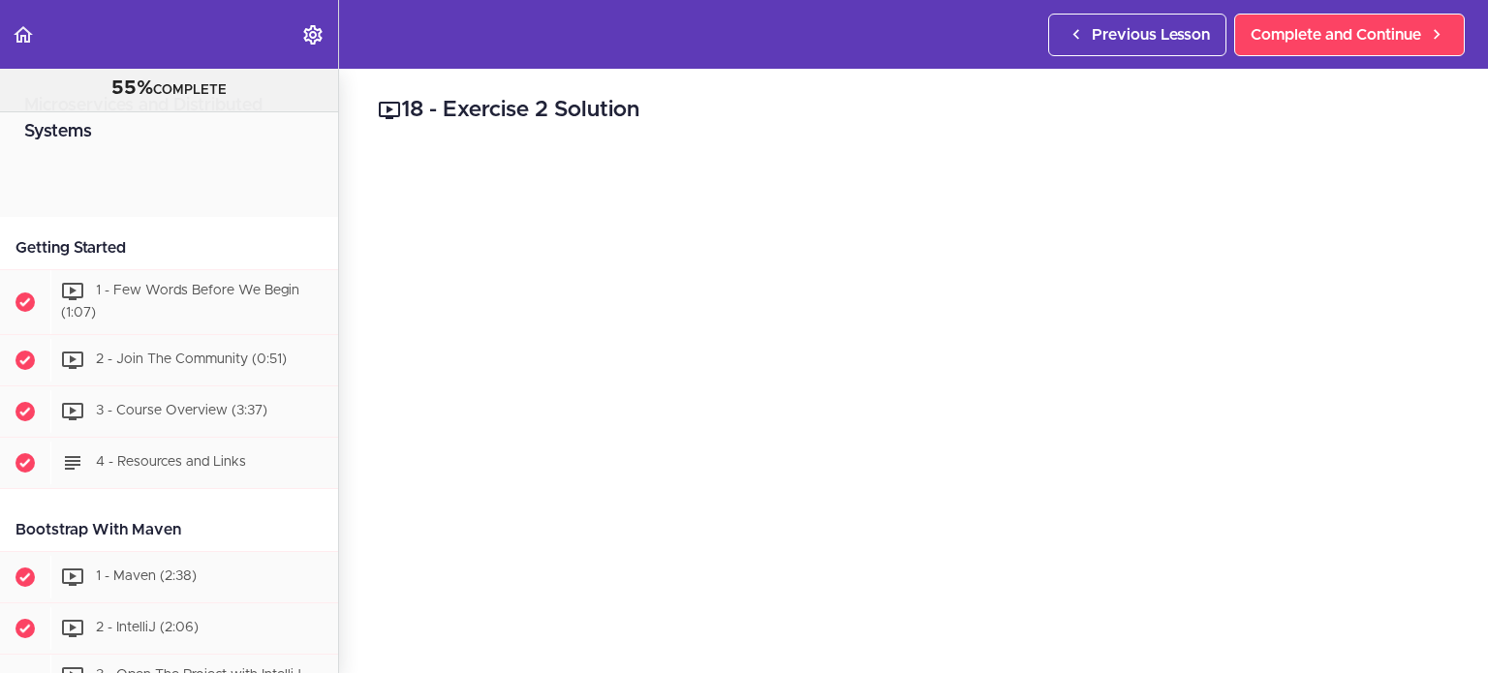
scroll to position [6093, 0]
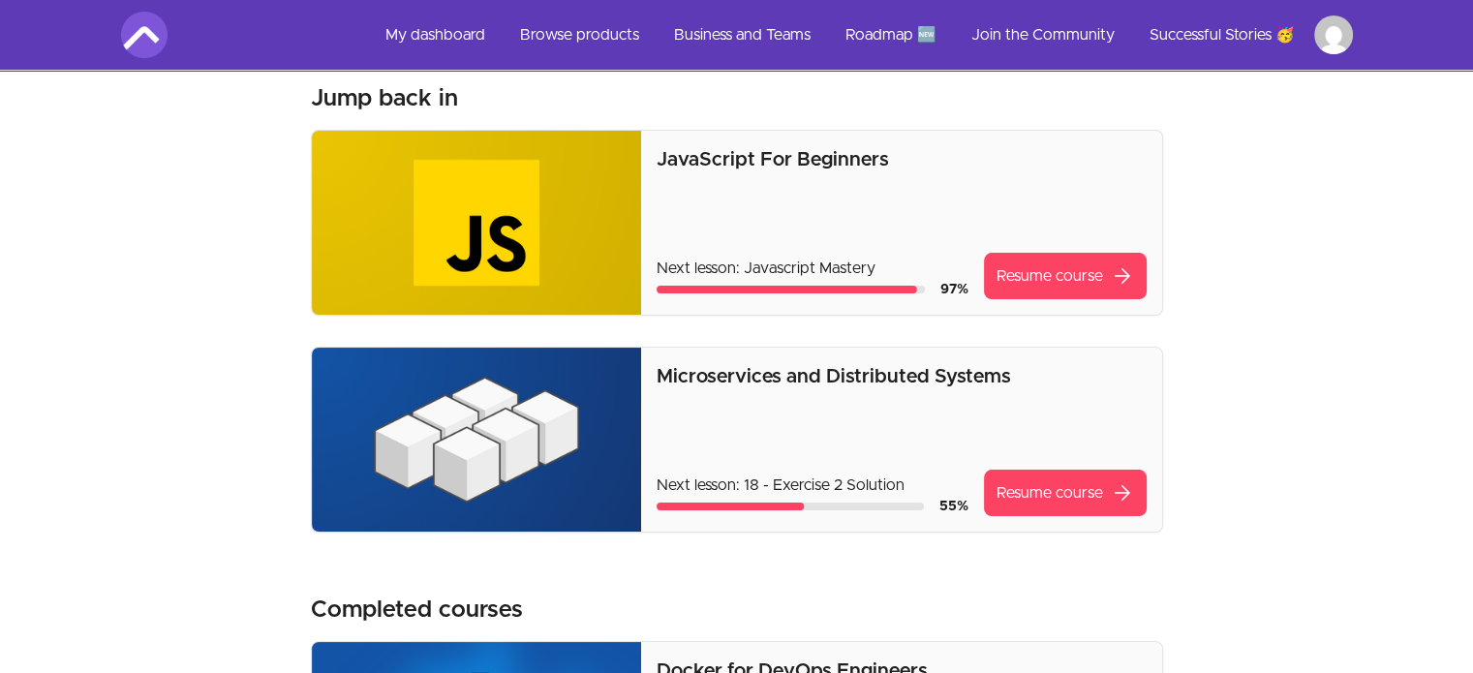
scroll to position [60, 0]
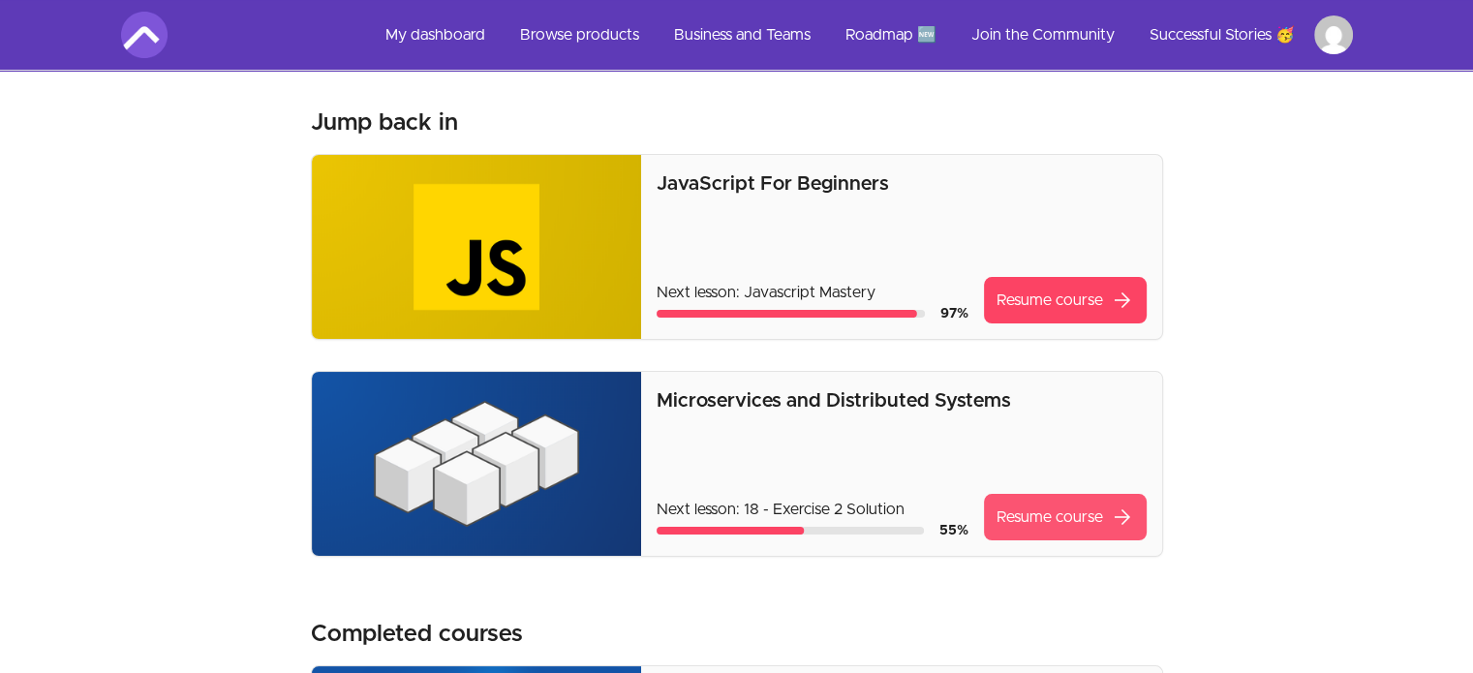
click at [1033, 514] on link "Resume course arrow_forward" at bounding box center [1065, 517] width 163 height 46
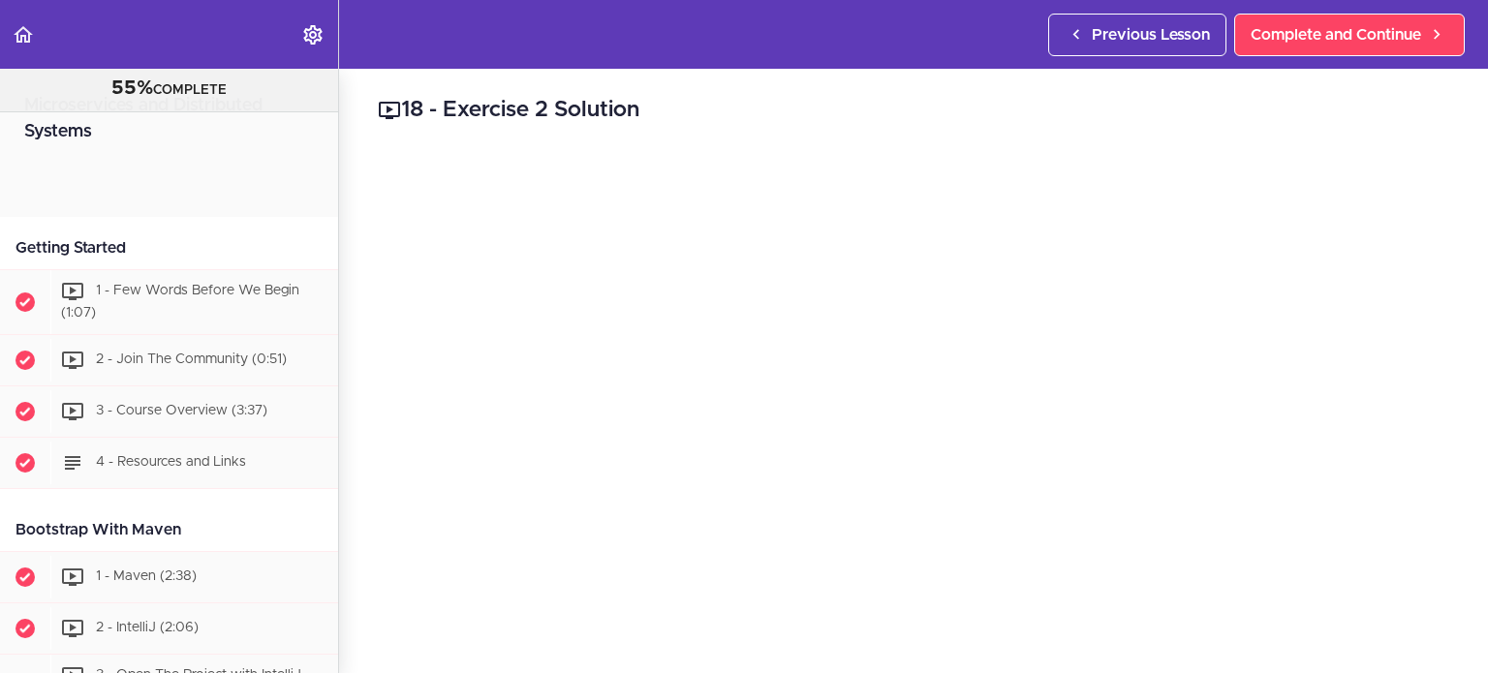
scroll to position [6093, 0]
